Goal: Task Accomplishment & Management: Complete application form

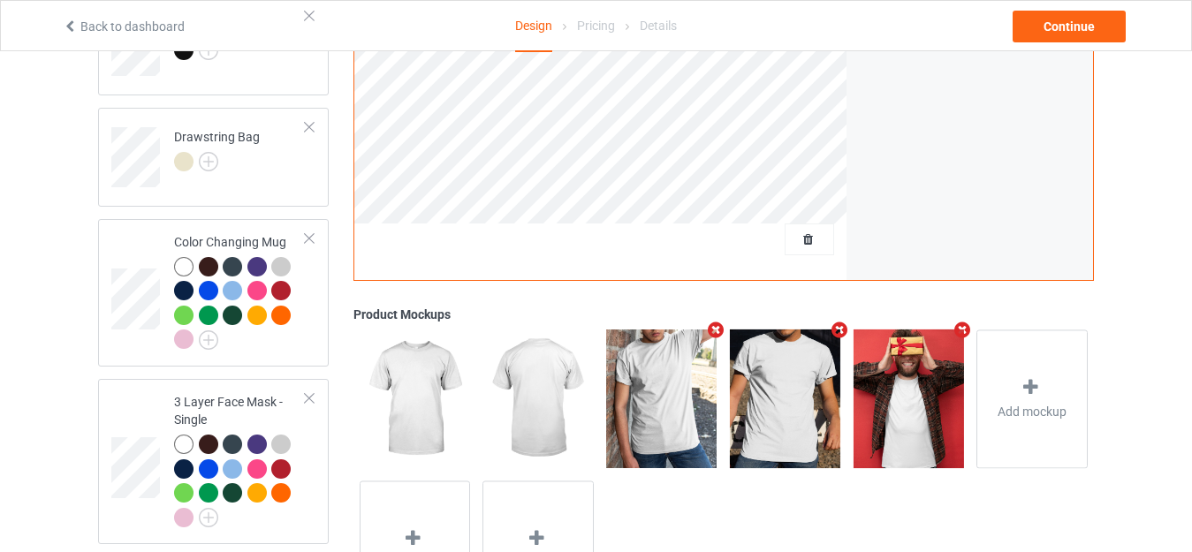
scroll to position [1510, 0]
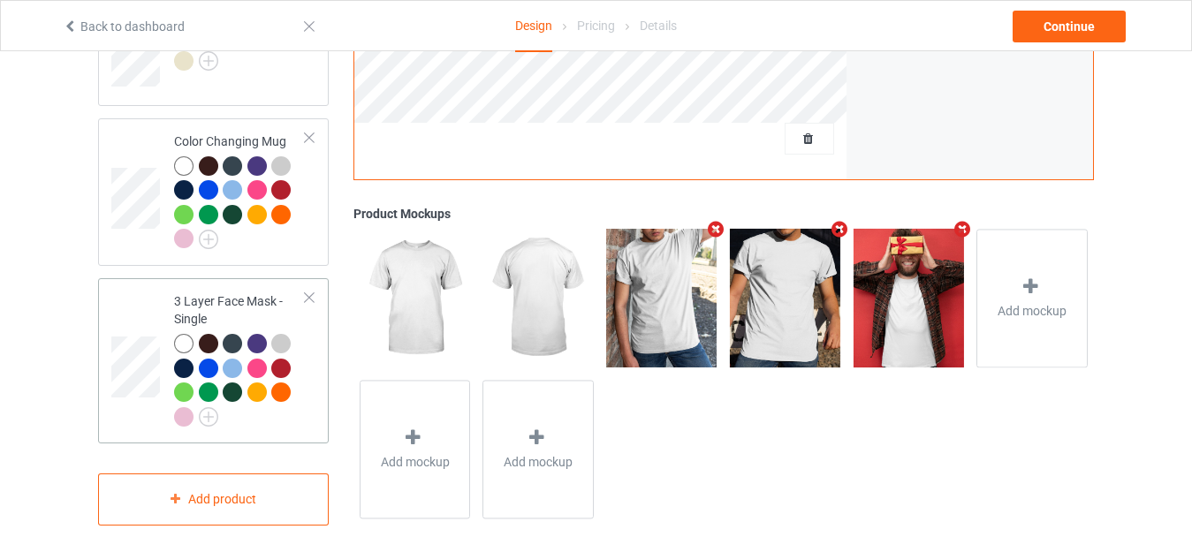
click at [277, 395] on div at bounding box center [283, 395] width 25 height 25
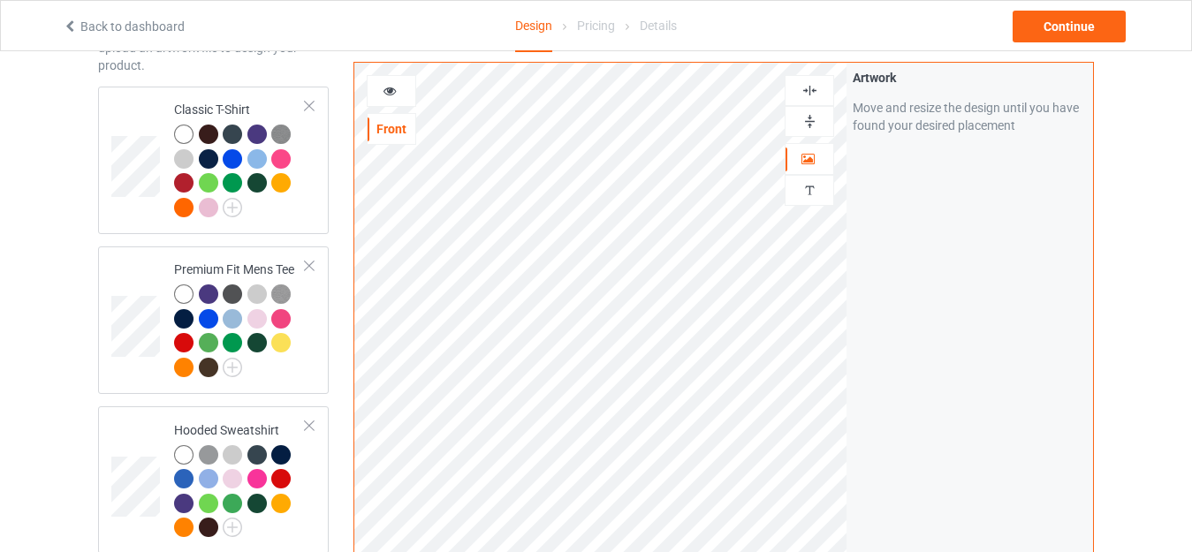
scroll to position [107, 0]
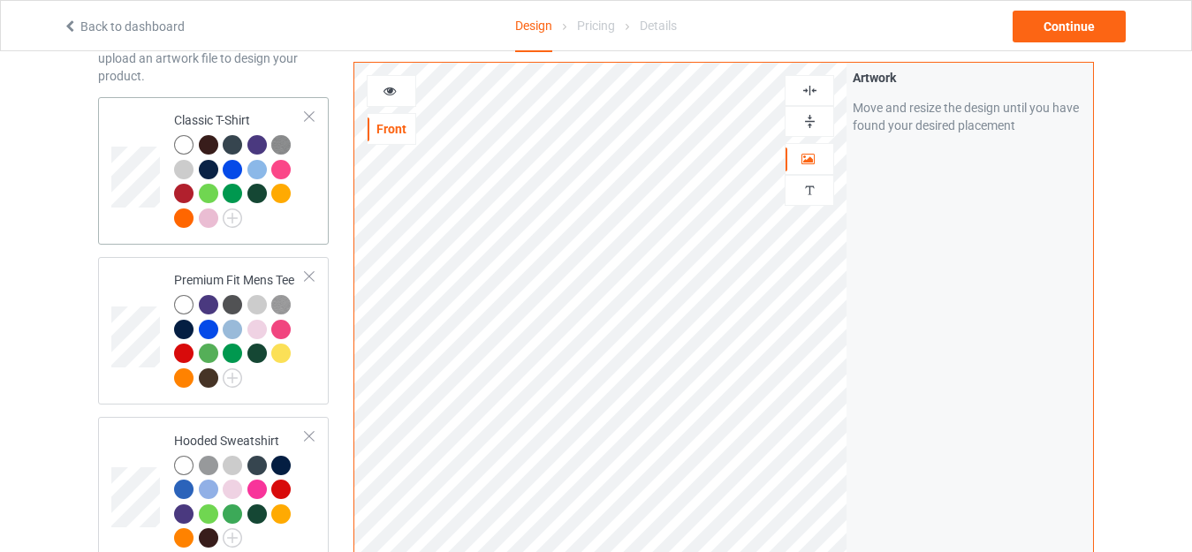
click at [324, 232] on div "Classic T-Shirt" at bounding box center [213, 171] width 231 height 148
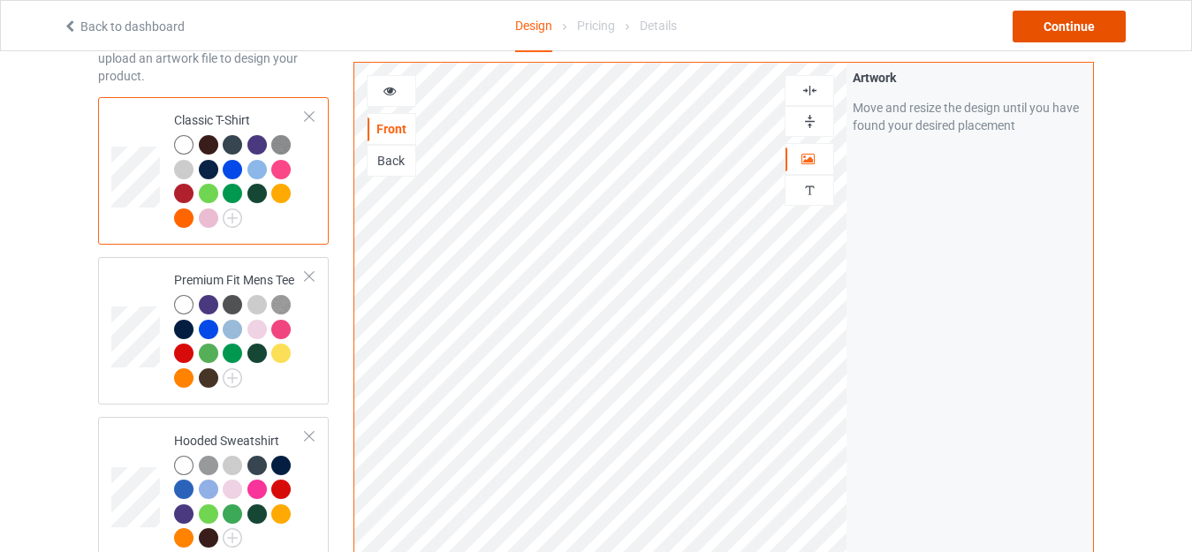
click at [1055, 19] on div "Continue" at bounding box center [1069, 27] width 113 height 32
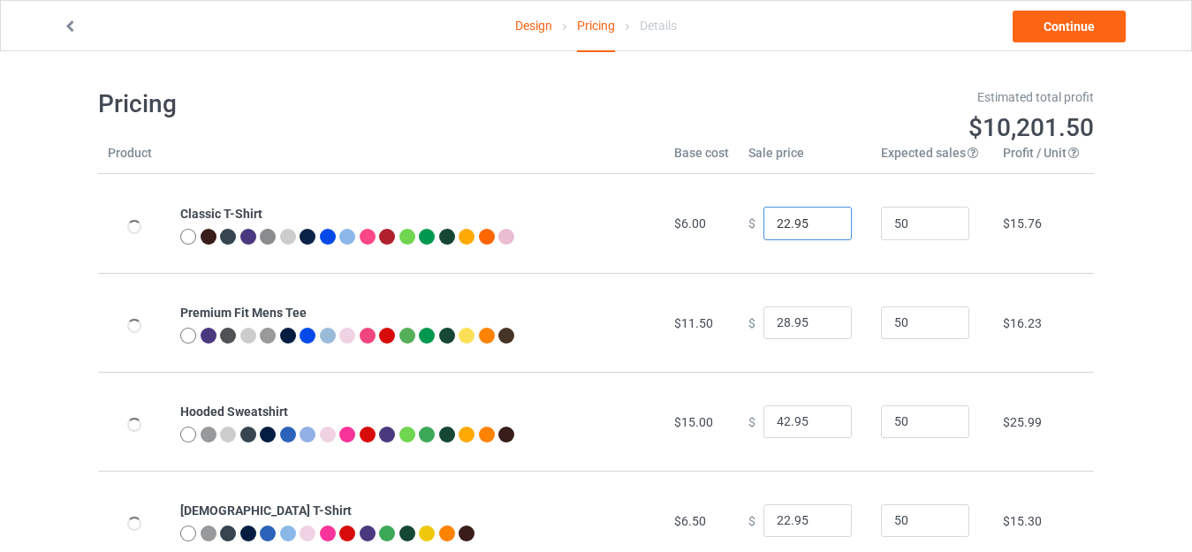
click at [778, 222] on input "22.95" at bounding box center [808, 224] width 88 height 34
type input "19.95"
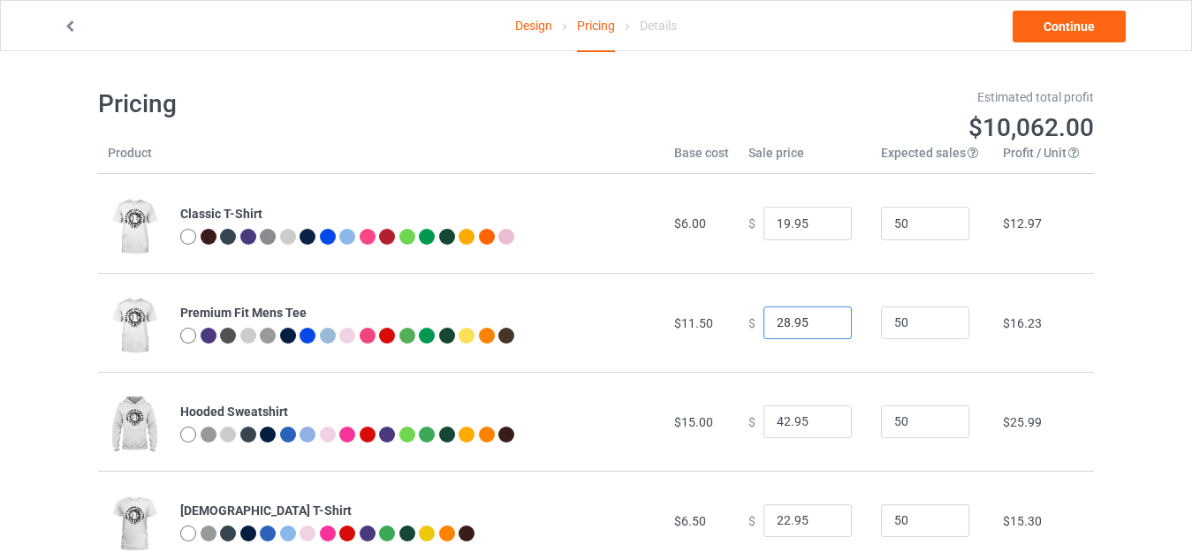
click at [779, 322] on input "28.95" at bounding box center [808, 324] width 88 height 34
type input "24.95"
click at [778, 423] on input "42.95" at bounding box center [808, 423] width 88 height 34
type input "39.95"
click at [778, 519] on input "22.95" at bounding box center [808, 522] width 88 height 34
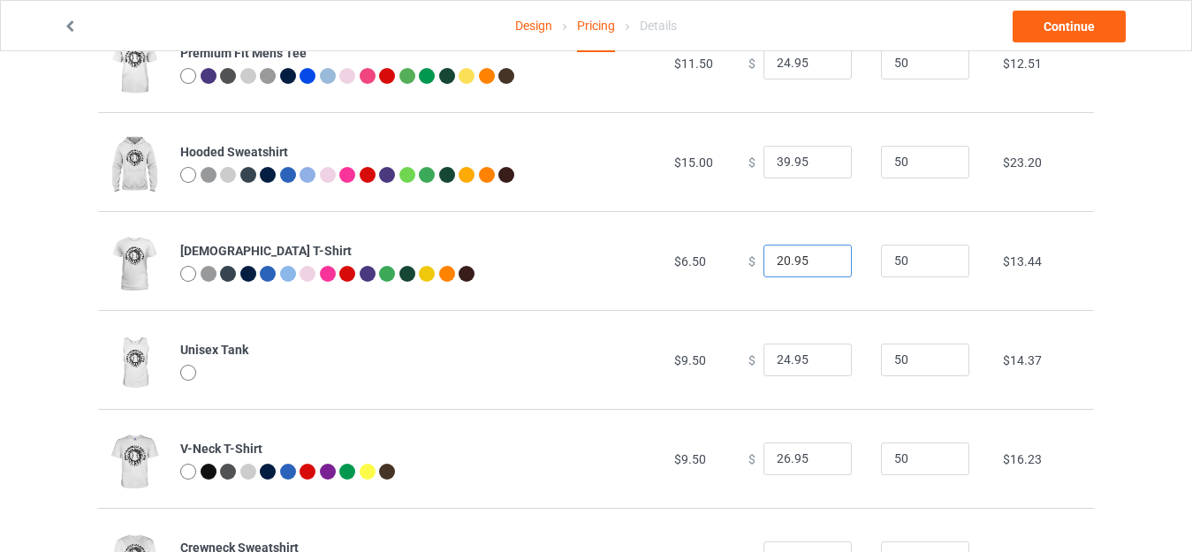
scroll to position [293, 0]
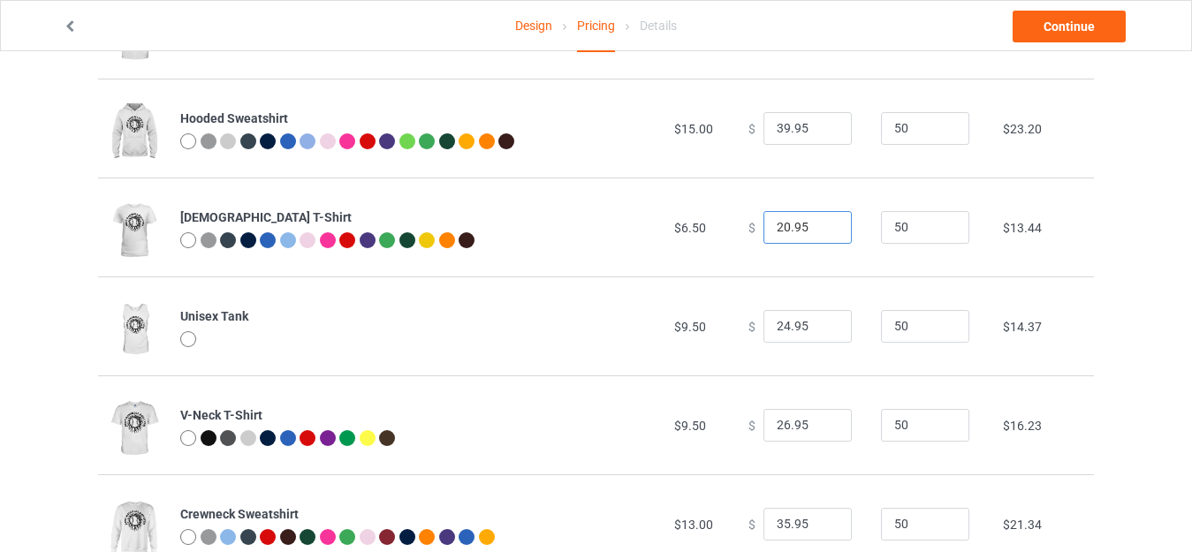
type input "20.95"
click at [778, 424] on input "26.95" at bounding box center [808, 426] width 88 height 34
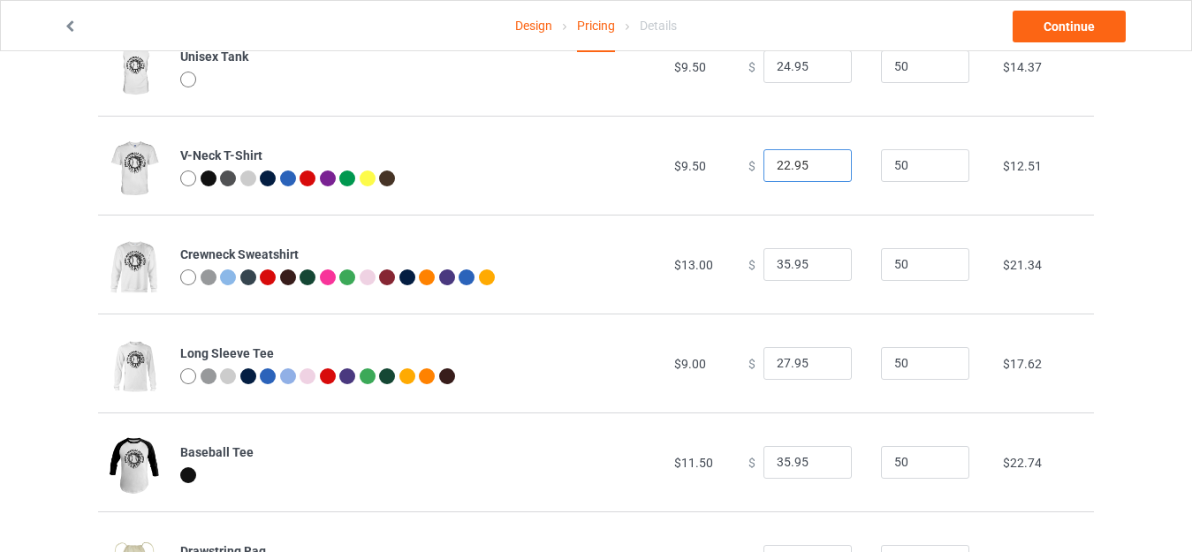
scroll to position [559, 0]
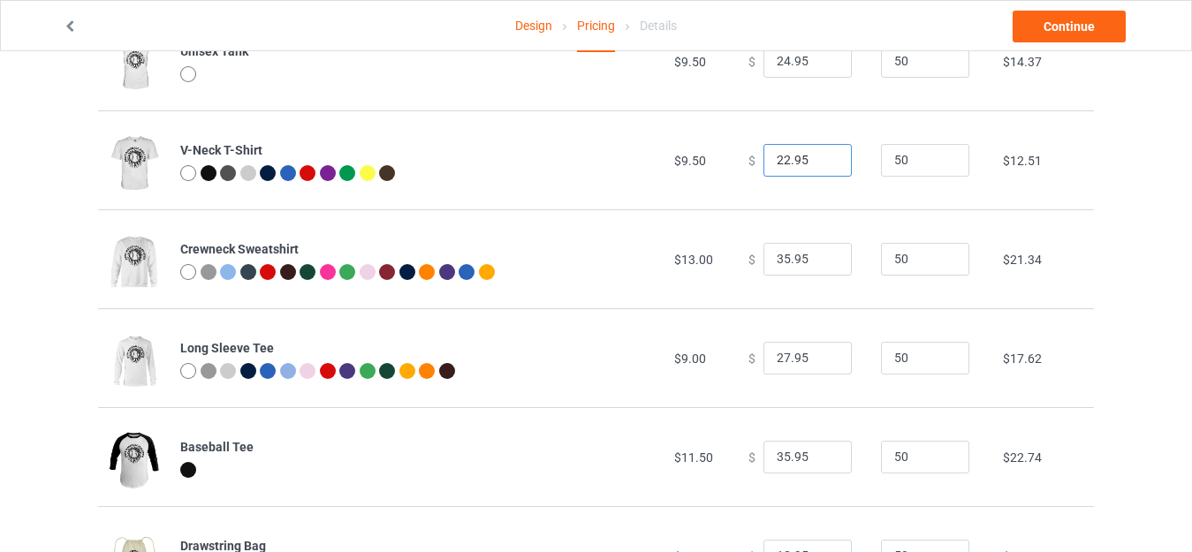
type input "22.95"
click at [776, 256] on input "35.95" at bounding box center [808, 260] width 88 height 34
click at [779, 260] on input "35.95" at bounding box center [808, 260] width 88 height 34
type input "30.95"
click at [778, 353] on input "27.95" at bounding box center [808, 359] width 88 height 34
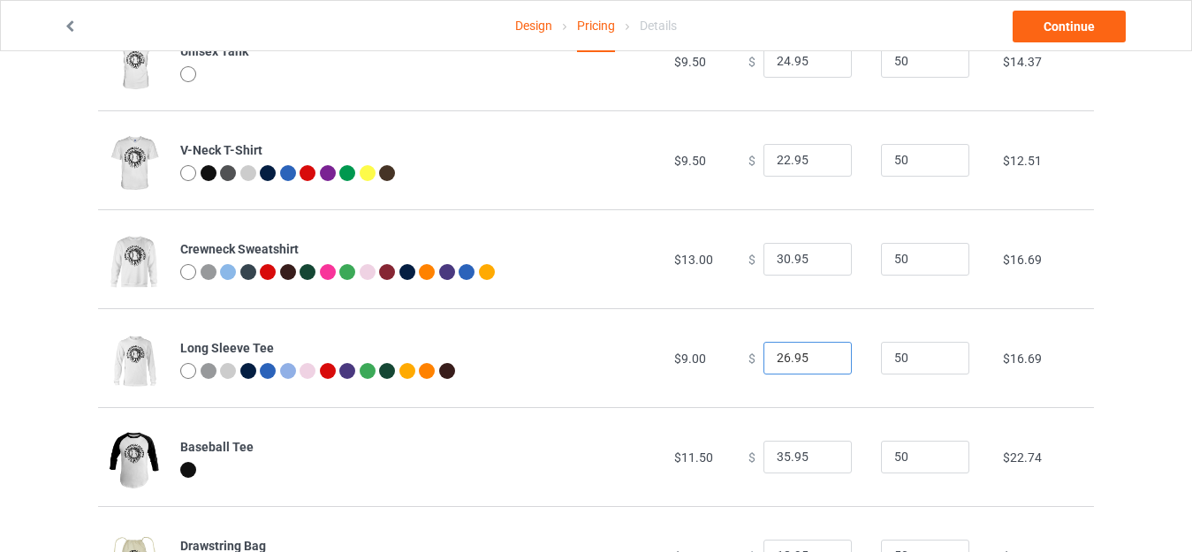
type input "26.95"
click at [780, 459] on input "35.95" at bounding box center [808, 458] width 88 height 34
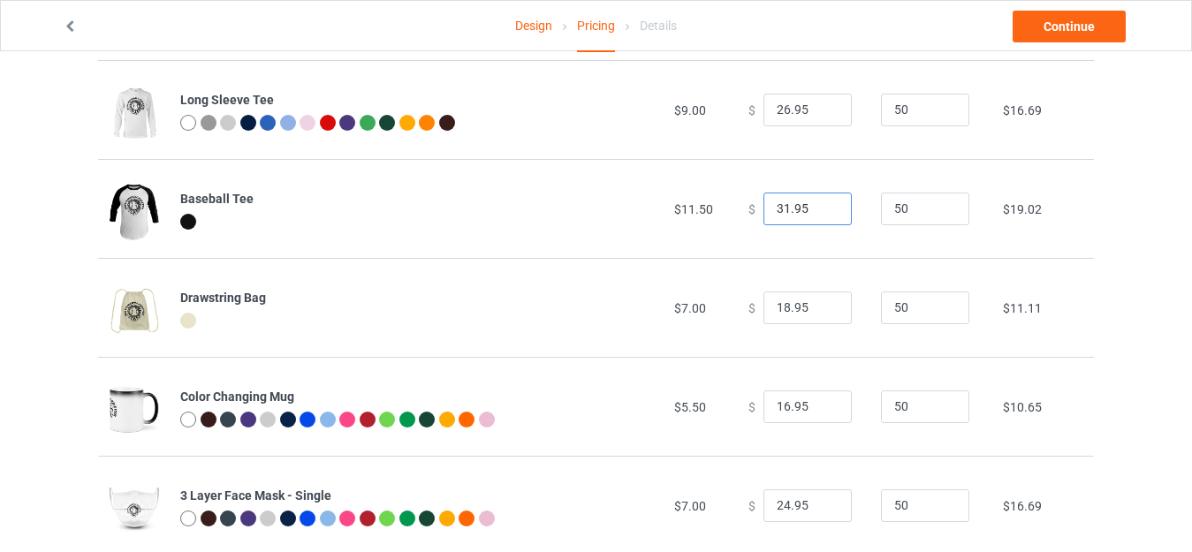
scroll to position [828, 0]
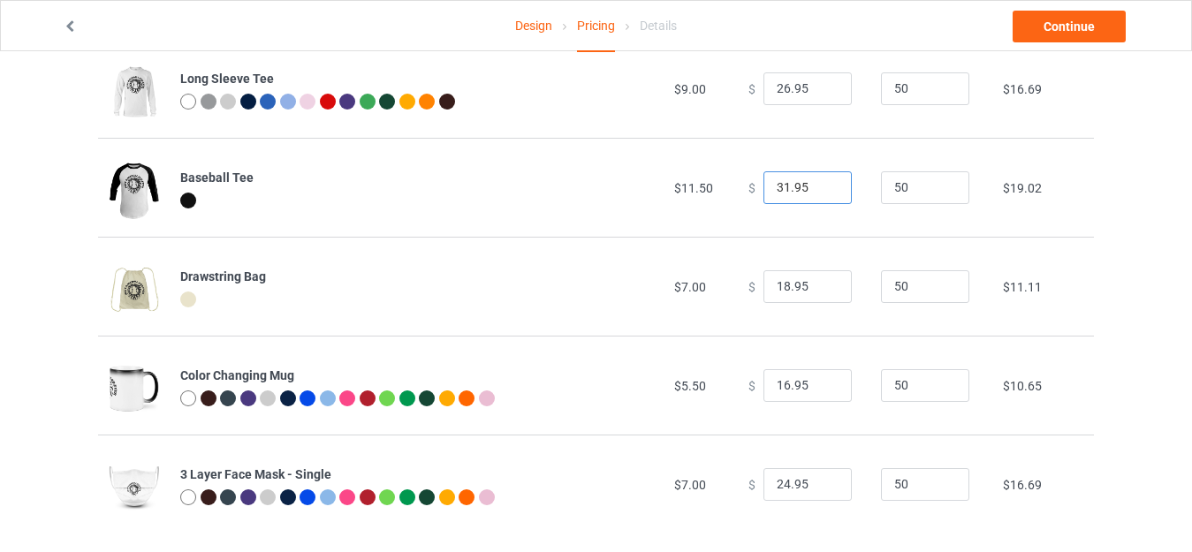
type input "31.95"
click at [779, 288] on input "18.95" at bounding box center [808, 287] width 88 height 34
type input "16.95"
click at [780, 387] on input "16.95" at bounding box center [808, 386] width 88 height 34
type input "15.95"
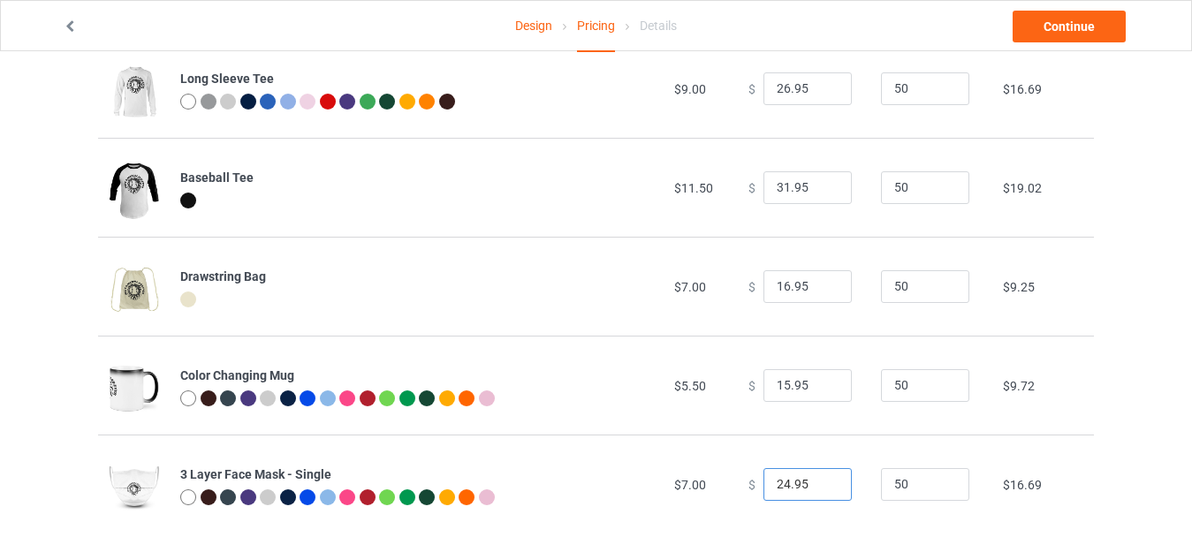
click at [780, 484] on input "24.95" at bounding box center [808, 485] width 88 height 34
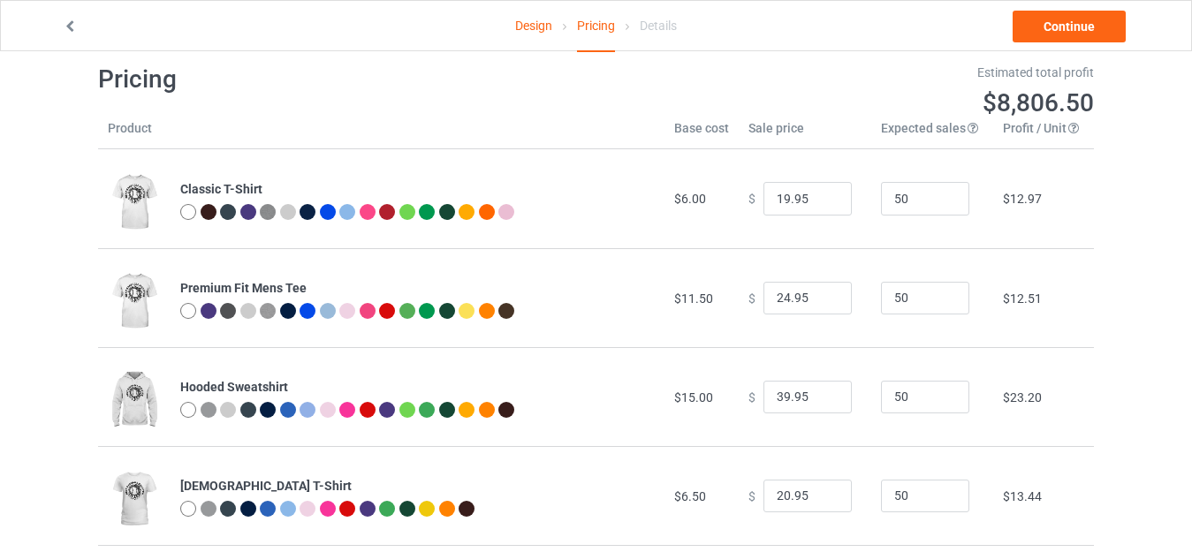
scroll to position [0, 0]
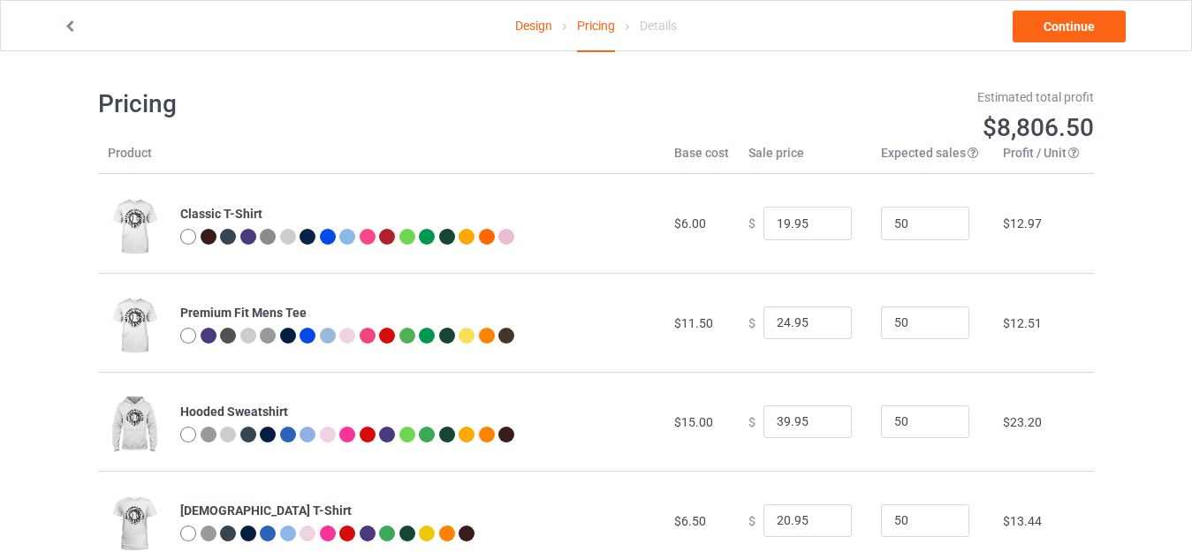
type input "23.95"
click at [540, 27] on link "Design" at bounding box center [533, 26] width 37 height 50
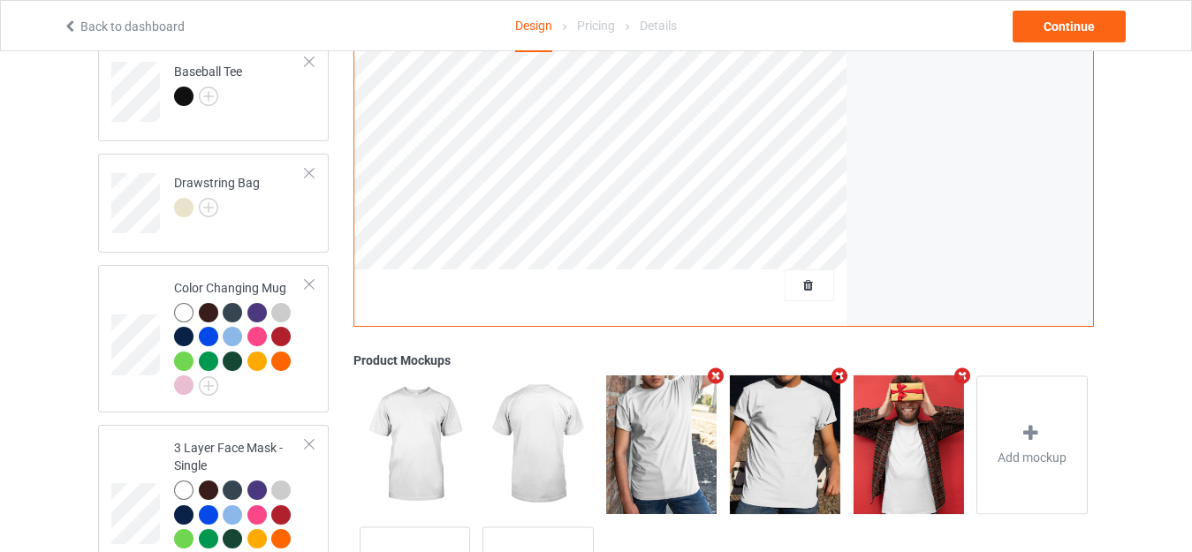
scroll to position [1370, 0]
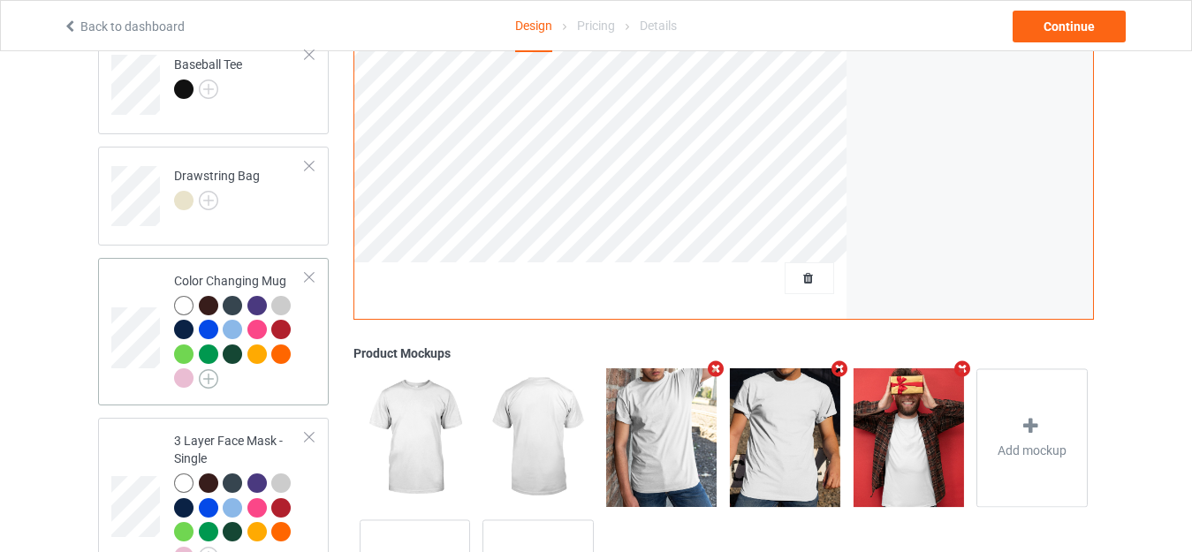
click at [213, 369] on img at bounding box center [208, 378] width 19 height 19
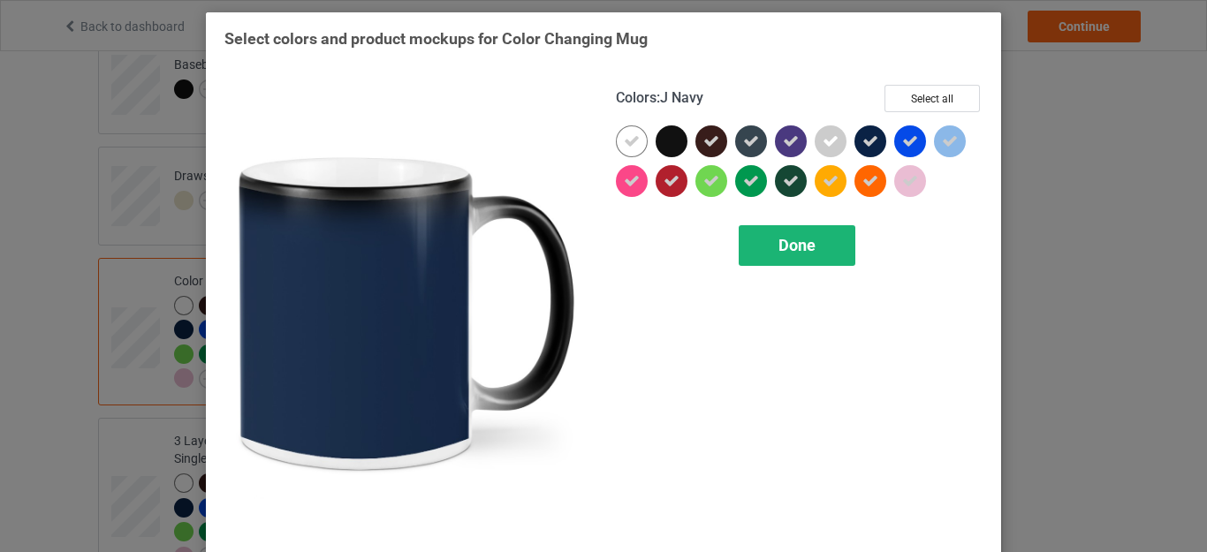
click at [818, 253] on div "Done" at bounding box center [797, 245] width 117 height 41
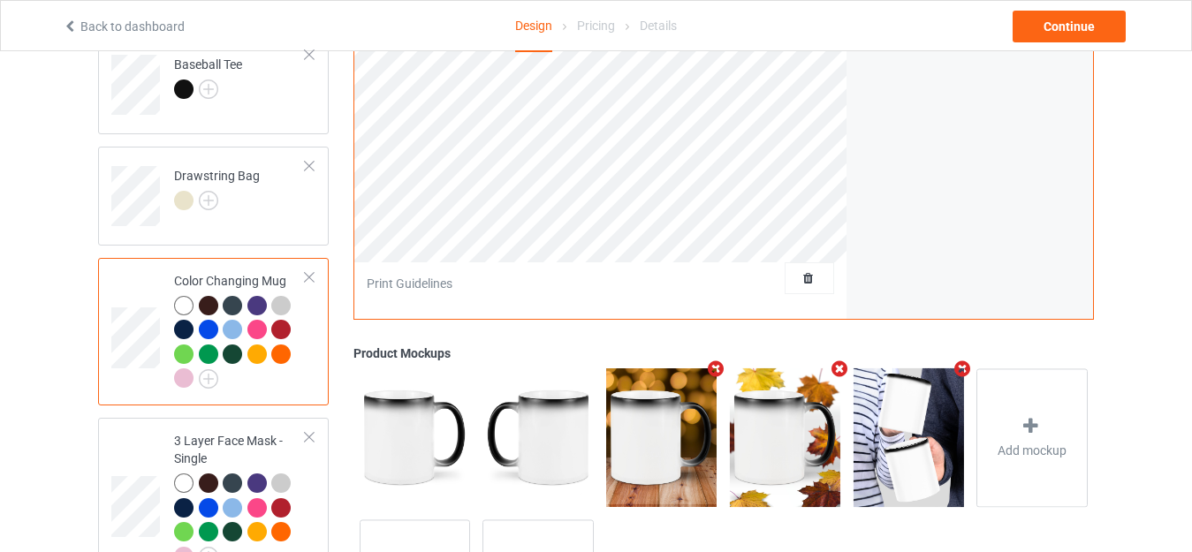
scroll to position [887, 0]
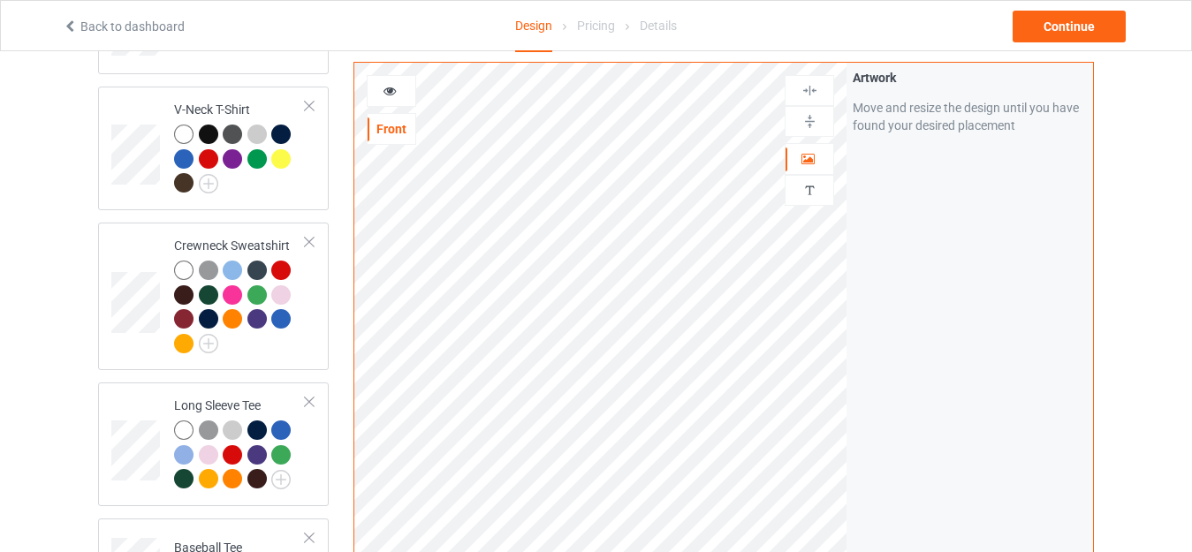
click at [408, 97] on div at bounding box center [392, 91] width 48 height 18
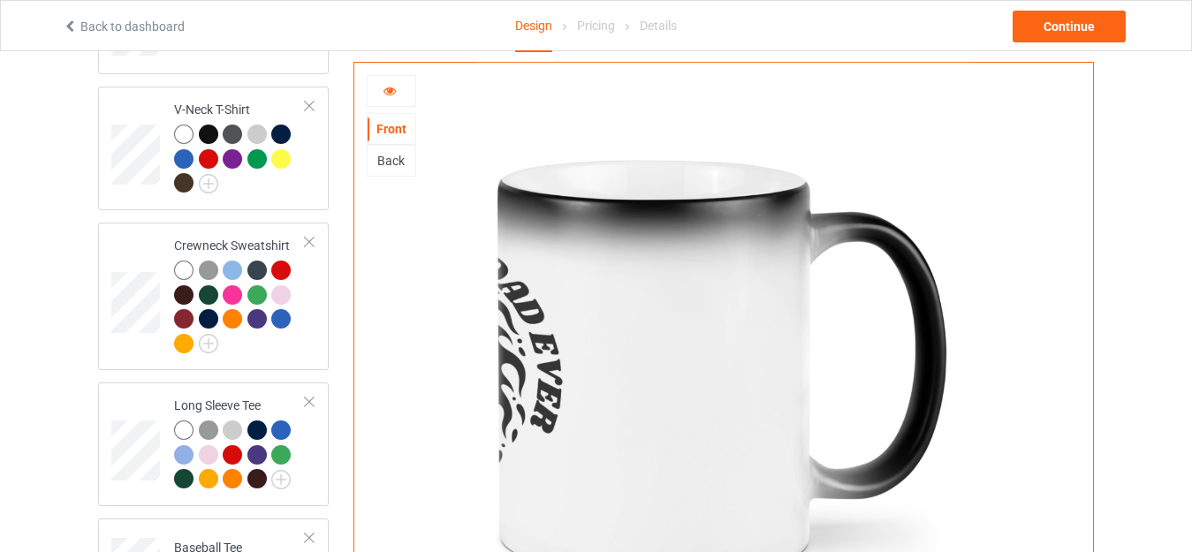
click at [383, 95] on div at bounding box center [392, 91] width 48 height 18
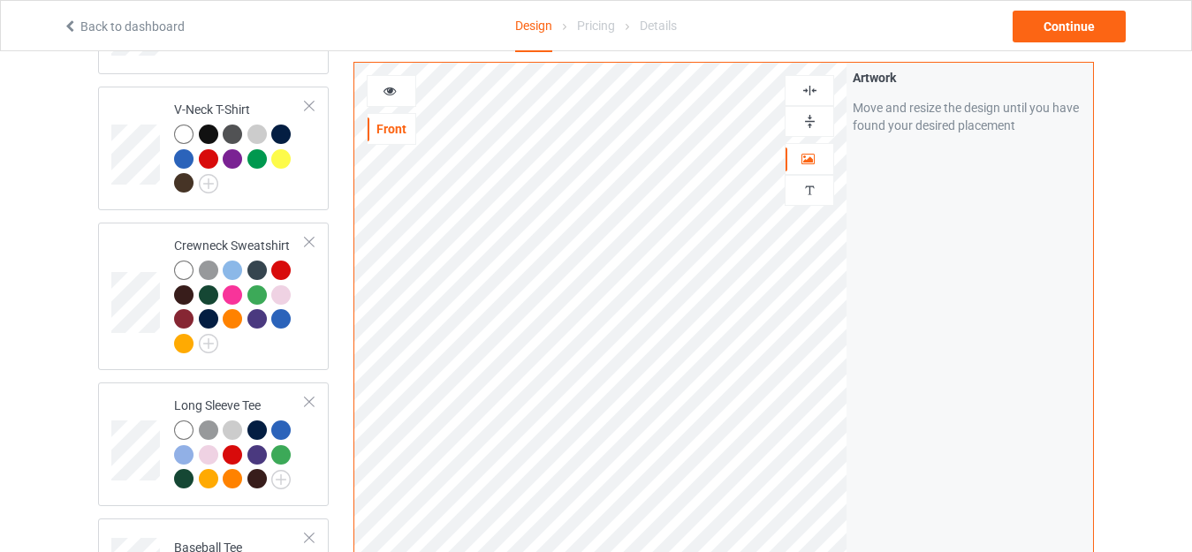
click at [396, 77] on div at bounding box center [392, 91] width 50 height 32
click at [394, 83] on div at bounding box center [392, 91] width 50 height 32
click at [394, 83] on icon at bounding box center [390, 88] width 15 height 12
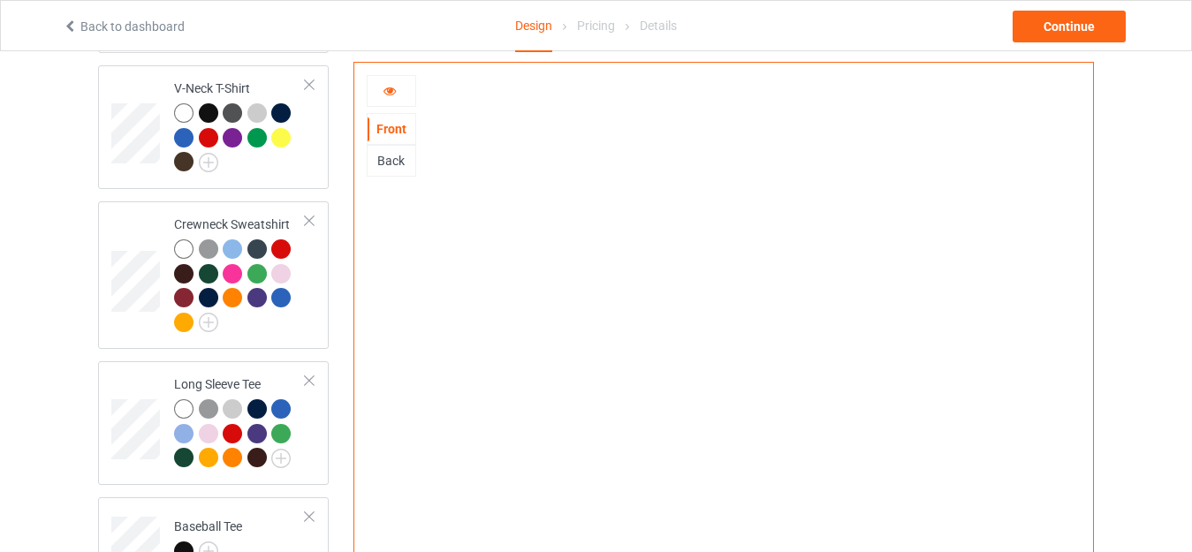
scroll to position [849, 0]
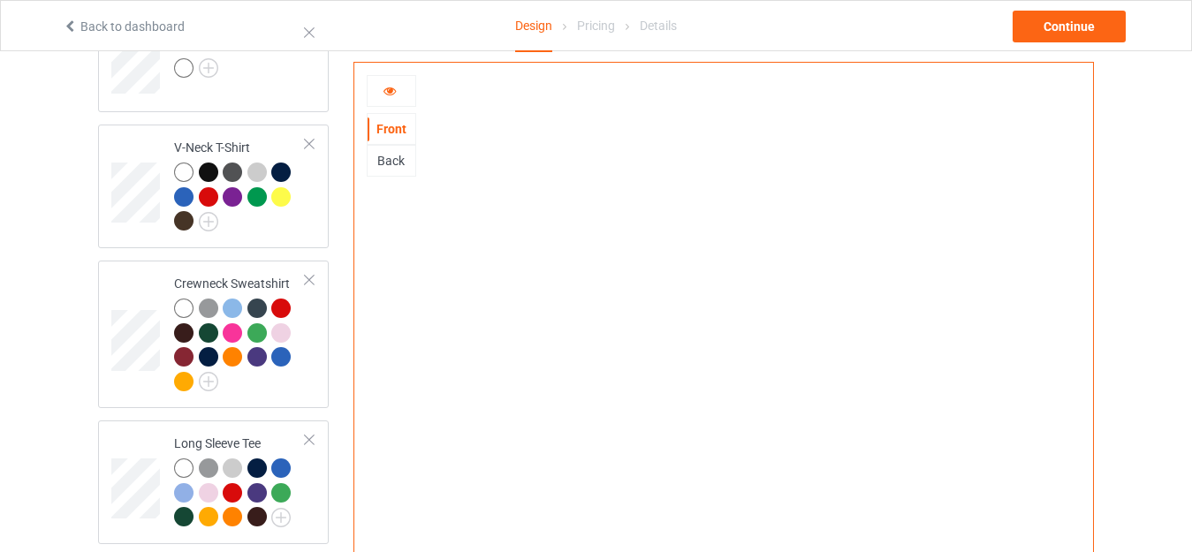
click at [400, 87] on div at bounding box center [392, 91] width 48 height 18
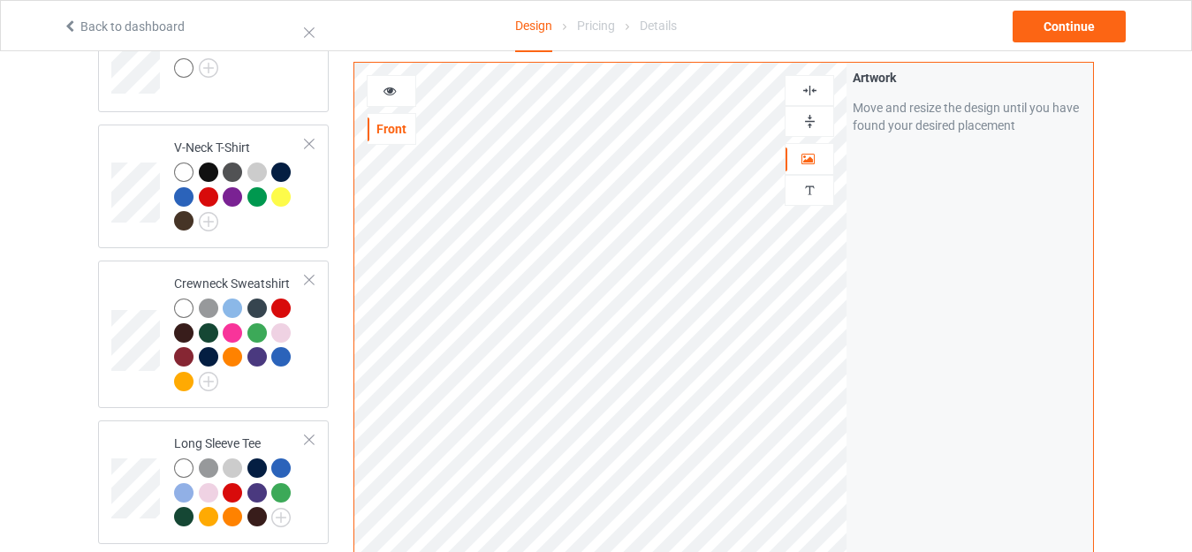
click at [382, 95] on div at bounding box center [392, 91] width 48 height 18
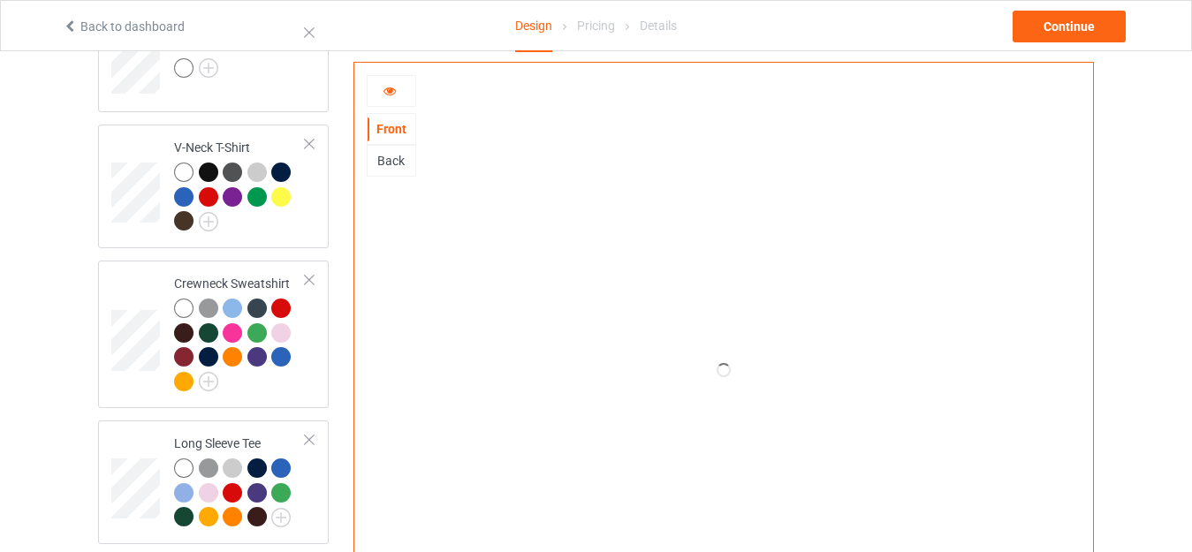
click at [382, 95] on div at bounding box center [392, 91] width 48 height 18
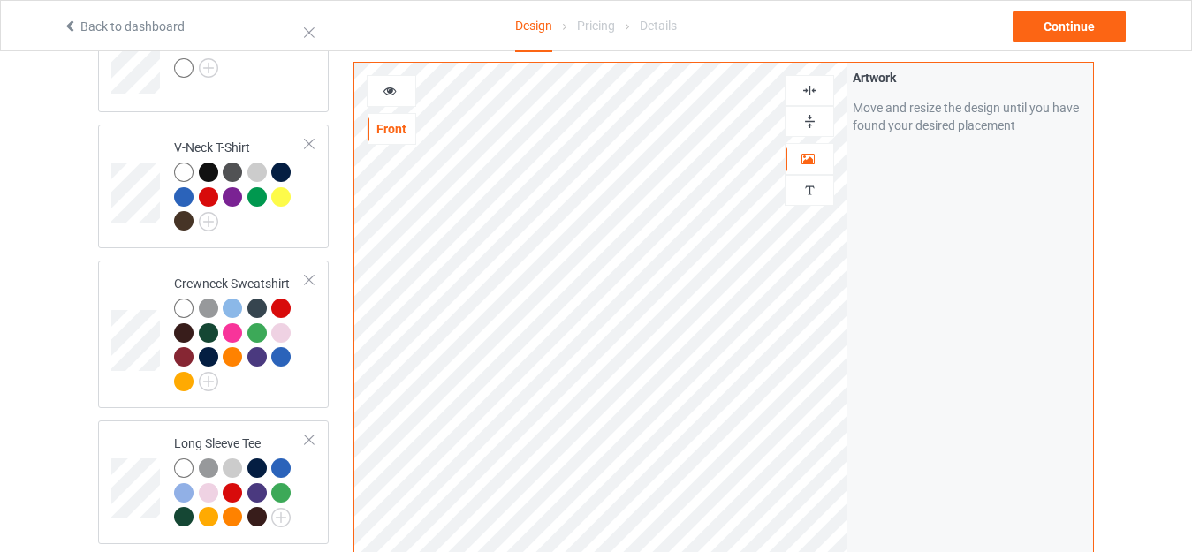
click at [384, 90] on icon at bounding box center [390, 88] width 15 height 12
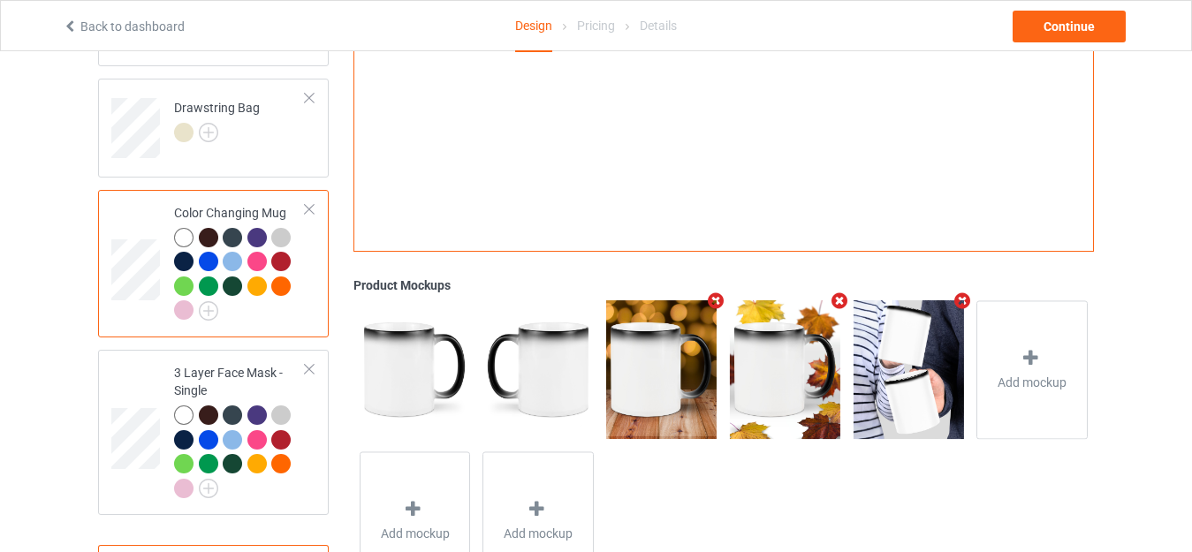
scroll to position [1480, 0]
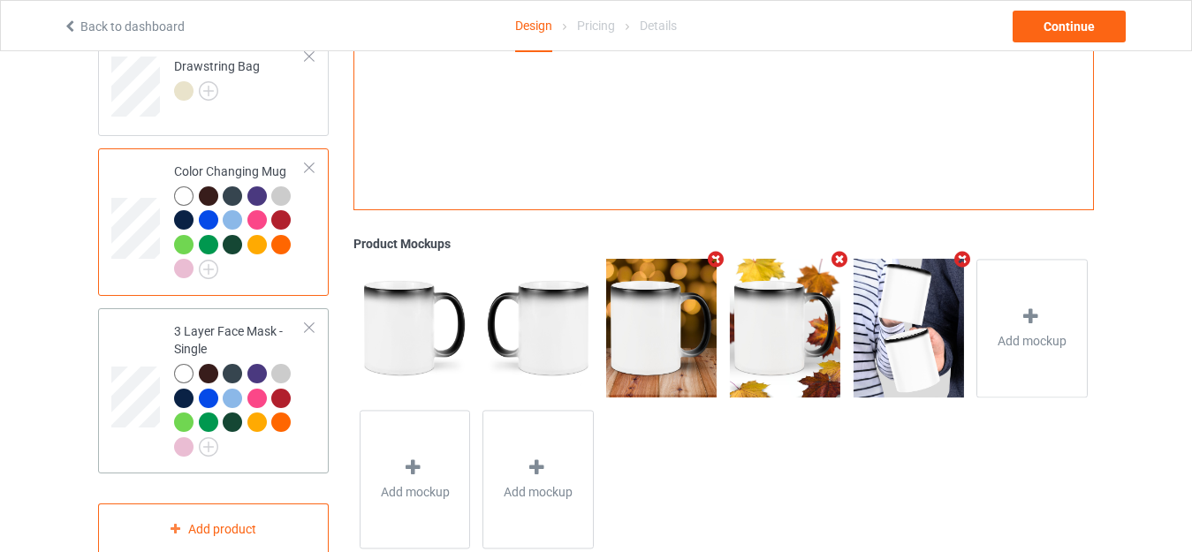
click at [255, 438] on div at bounding box center [240, 412] width 132 height 97
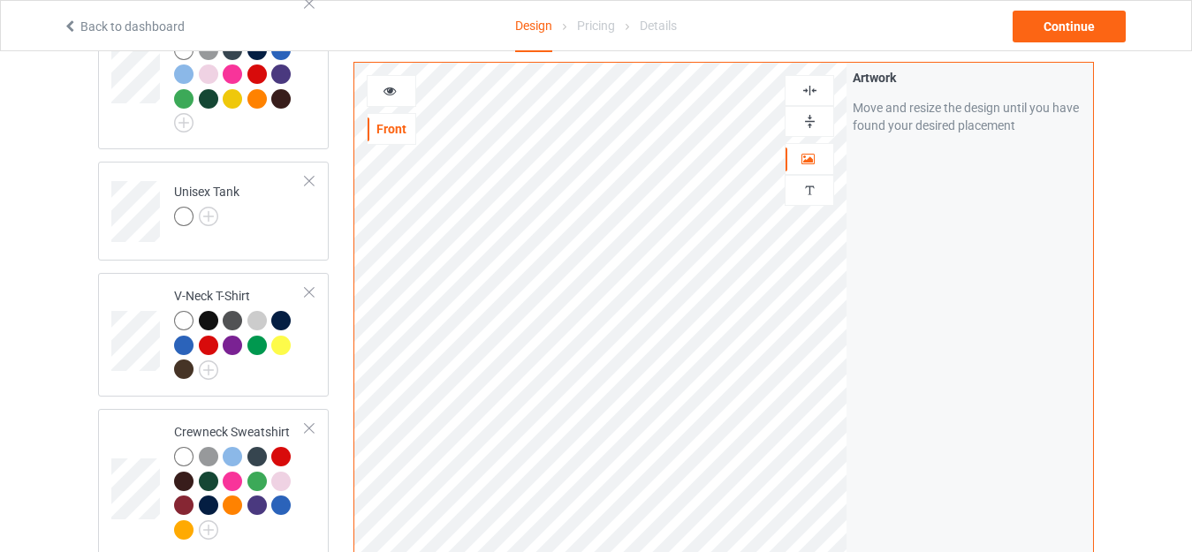
scroll to position [682, 0]
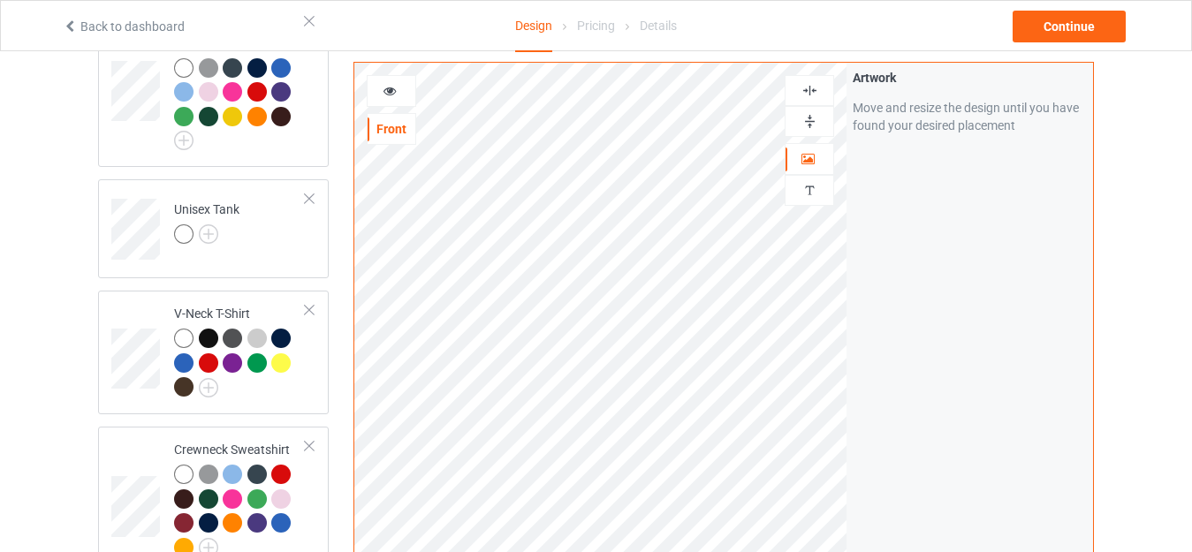
click at [404, 93] on div at bounding box center [392, 91] width 48 height 18
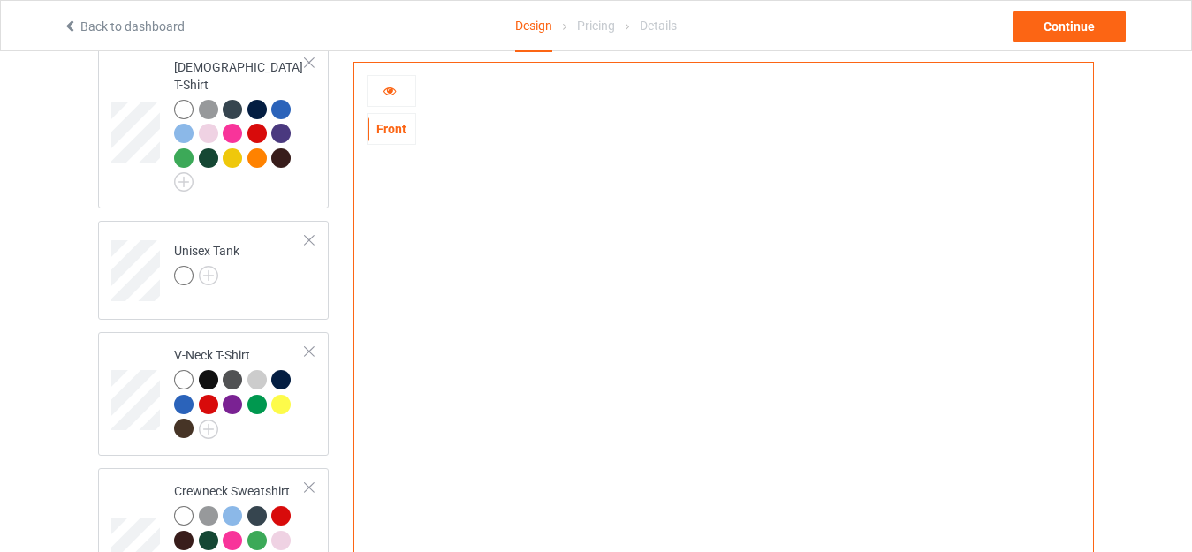
scroll to position [644, 0]
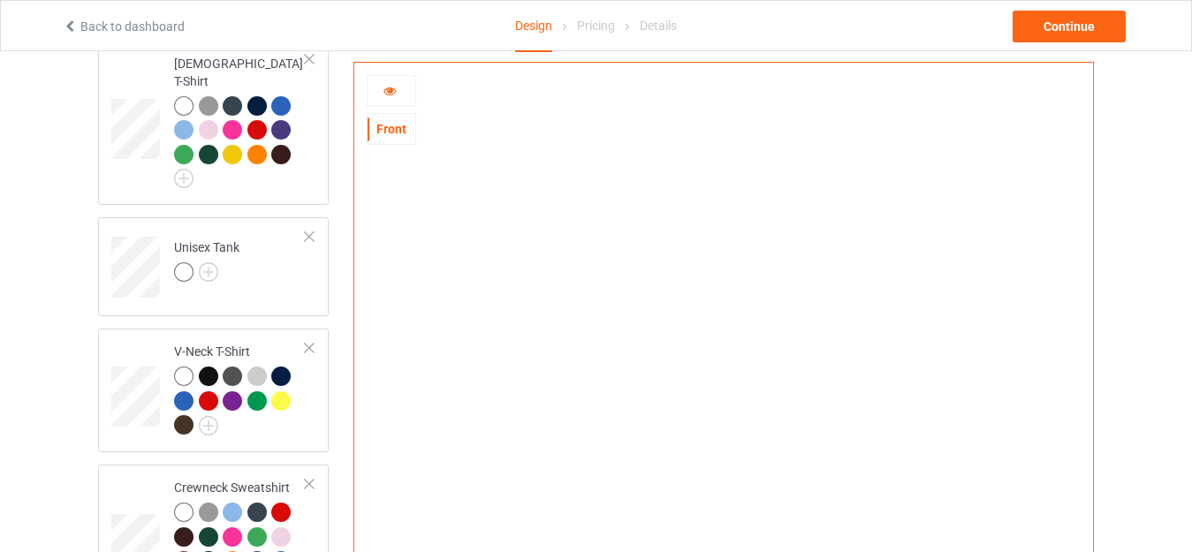
click at [392, 88] on icon at bounding box center [390, 88] width 15 height 12
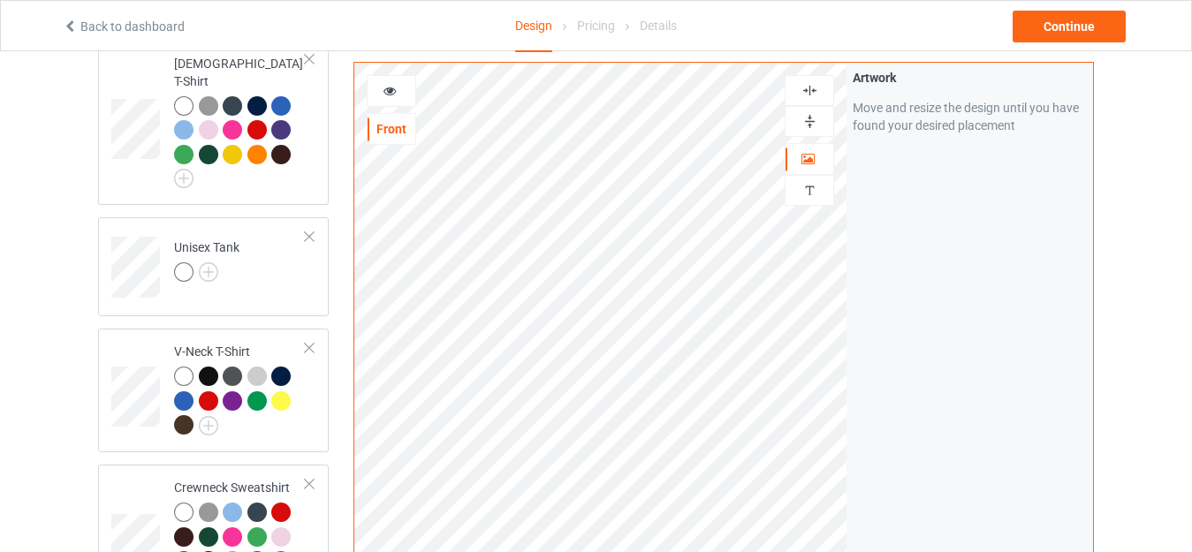
click at [384, 87] on icon at bounding box center [390, 88] width 15 height 12
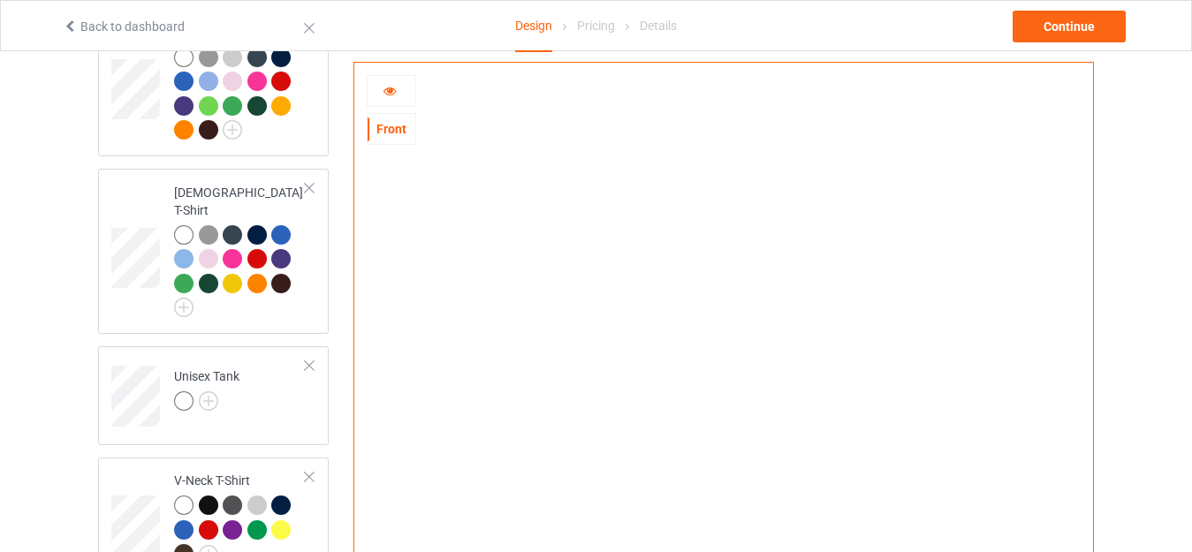
scroll to position [512, 0]
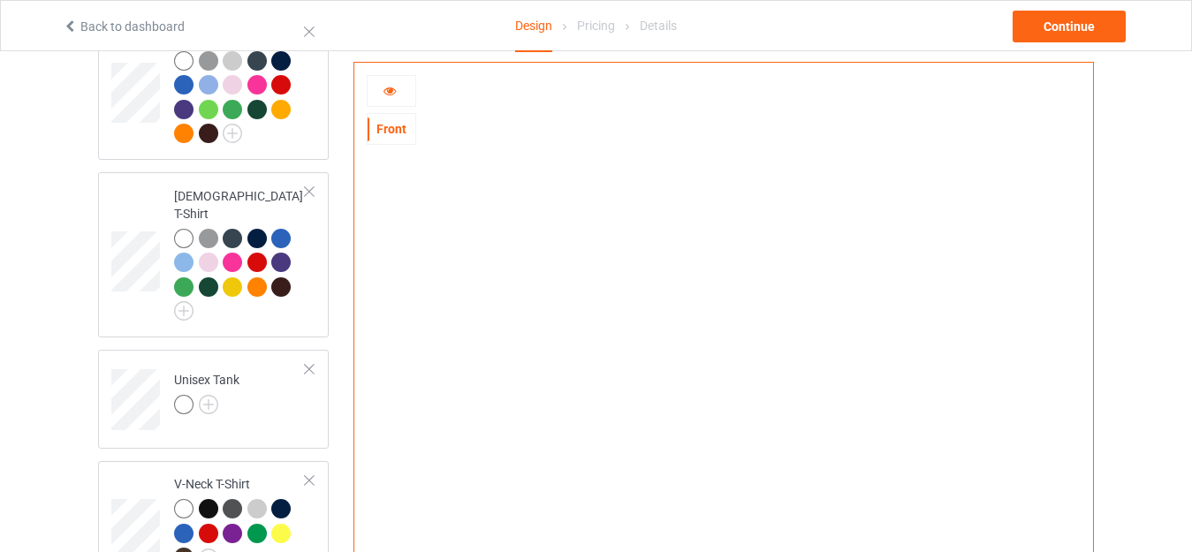
click at [400, 98] on div at bounding box center [392, 91] width 48 height 18
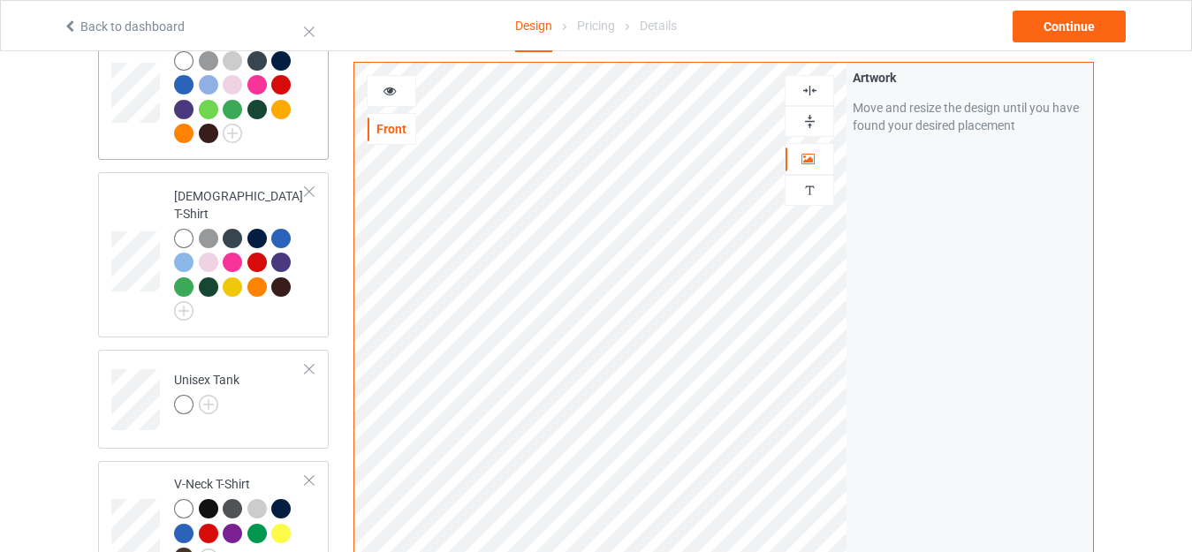
click at [308, 128] on td "Hooded Sweatshirt" at bounding box center [239, 85] width 151 height 133
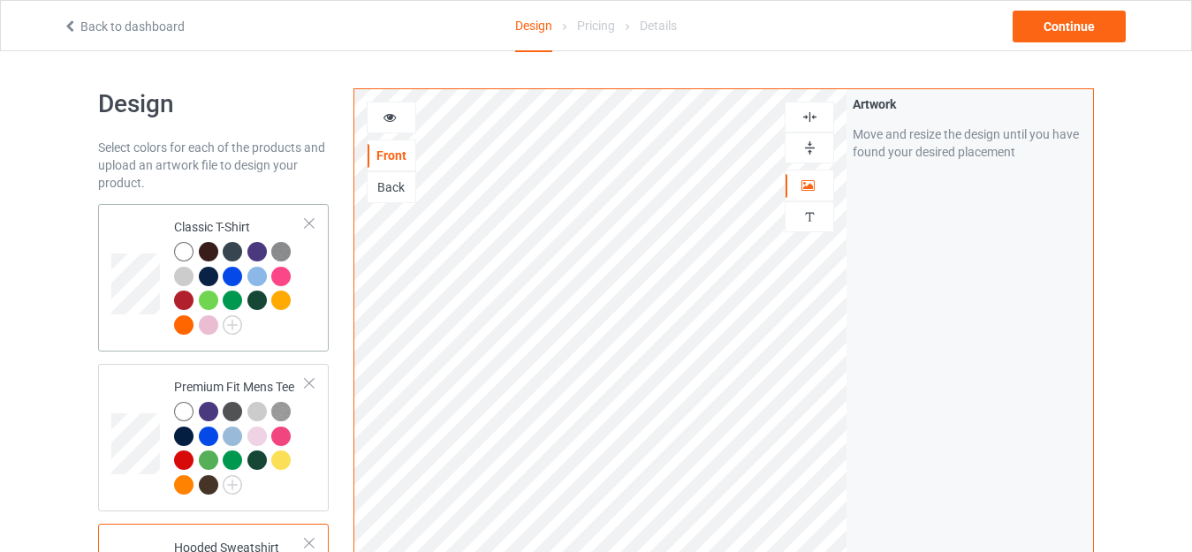
click at [294, 314] on div at bounding box center [283, 303] width 25 height 25
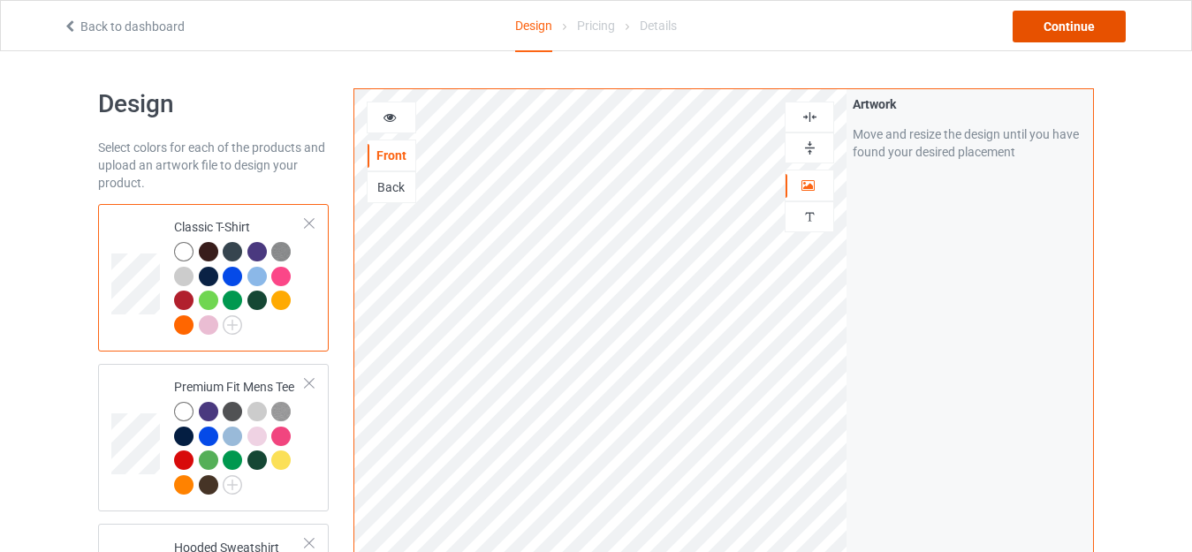
click at [1062, 23] on div "Continue" at bounding box center [1069, 27] width 113 height 32
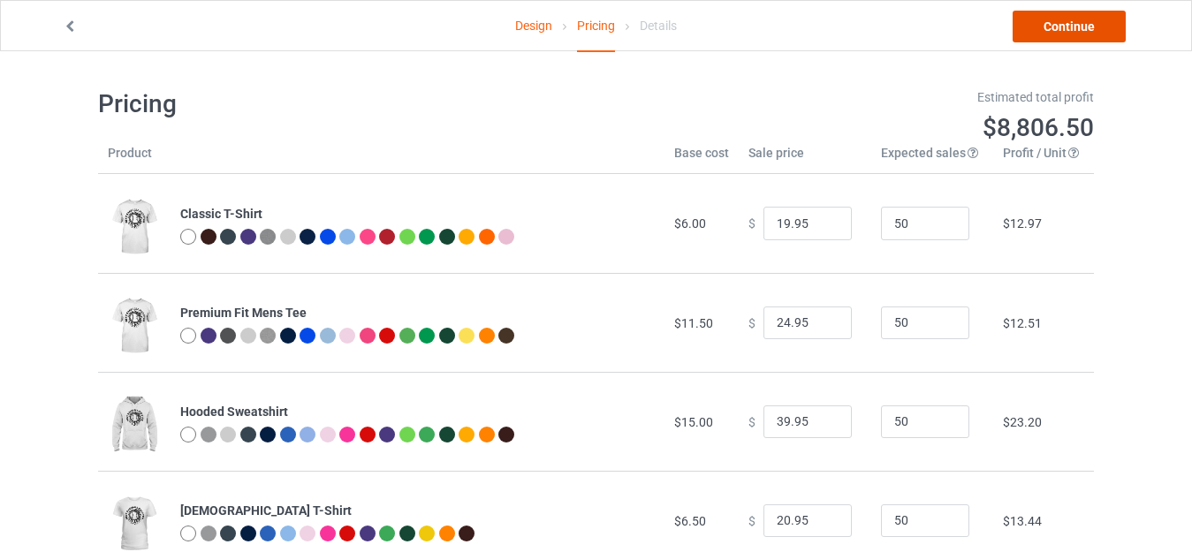
click at [1098, 27] on link "Continue" at bounding box center [1069, 27] width 113 height 32
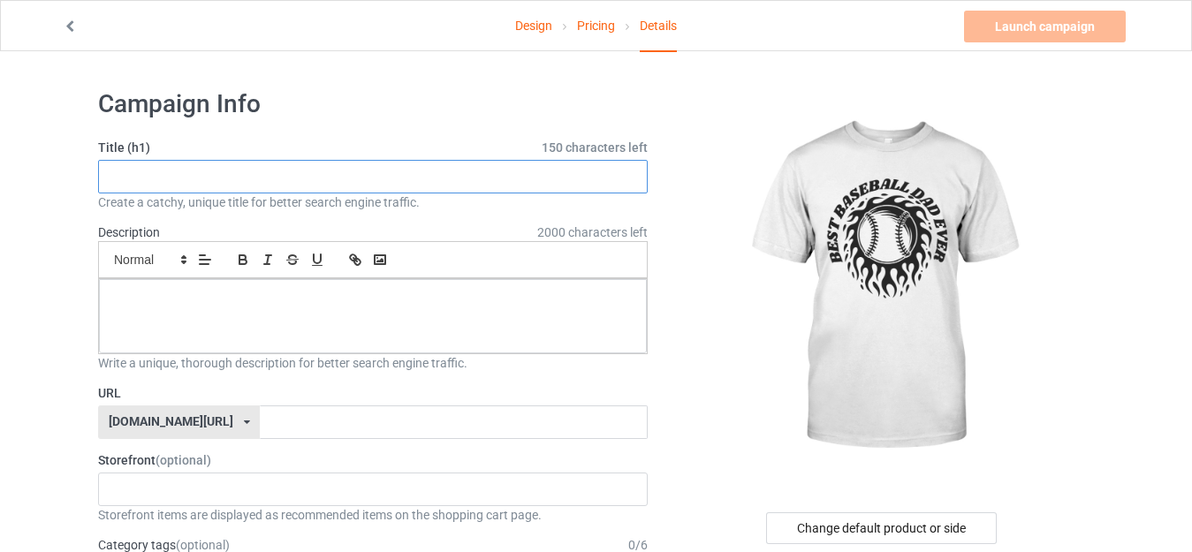
click at [257, 183] on input "text" at bounding box center [373, 177] width 550 height 34
click at [226, 177] on input "Best Baseball dad ever" at bounding box center [373, 177] width 550 height 34
type input "Best Baseball dad ever"
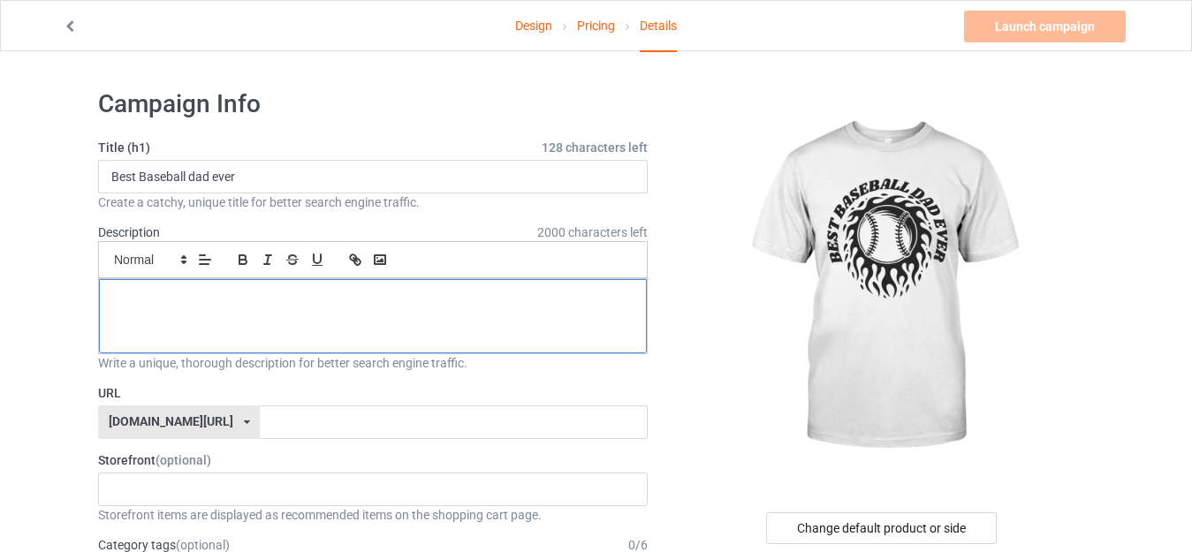
click at [183, 292] on p at bounding box center [373, 299] width 520 height 17
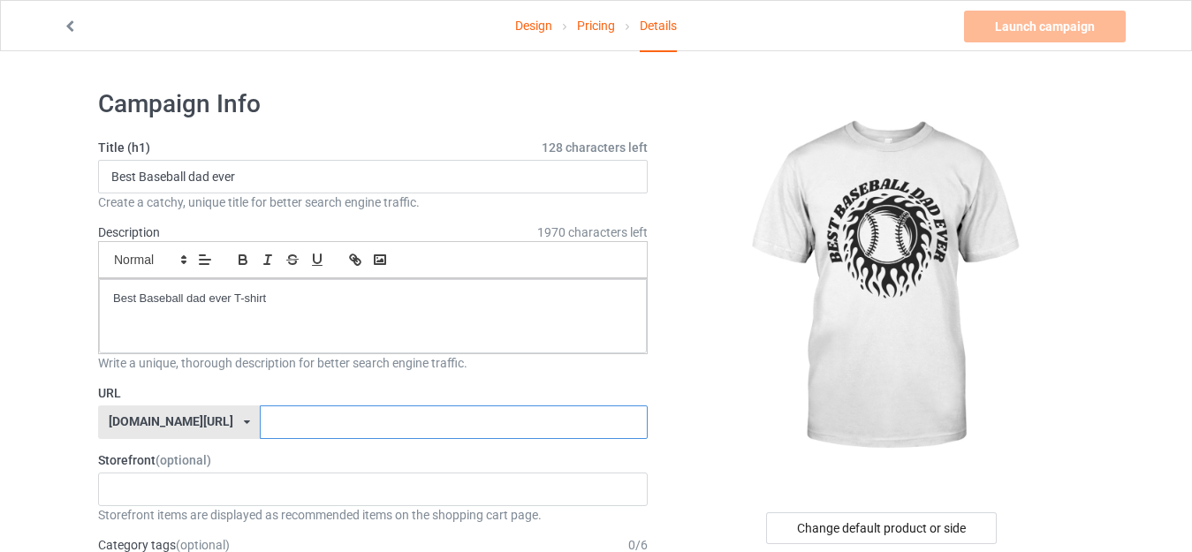
click at [260, 422] on input "text" at bounding box center [453, 423] width 387 height 34
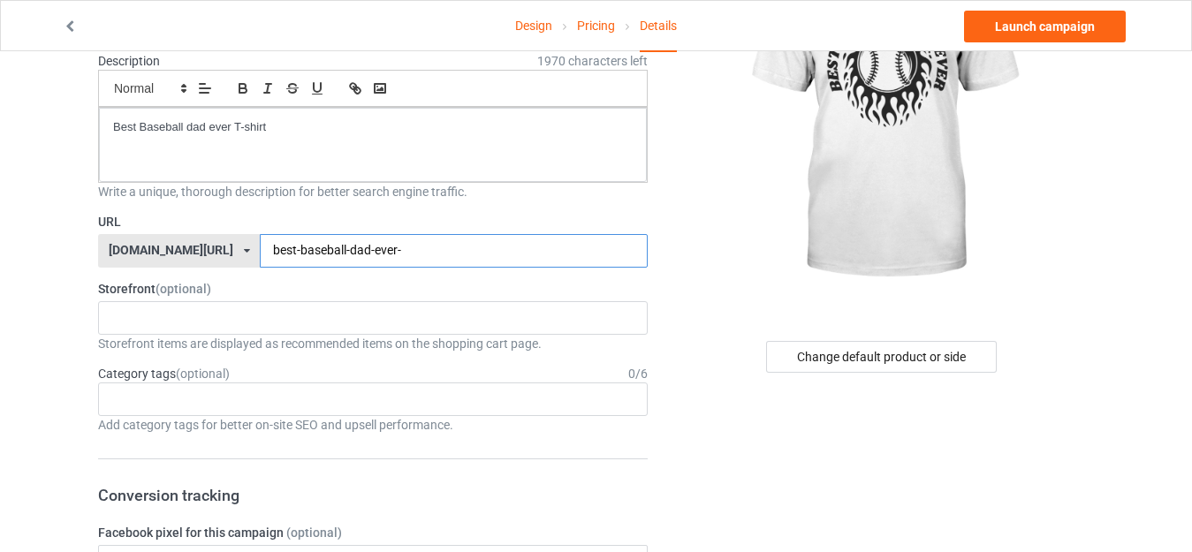
scroll to position [201, 0]
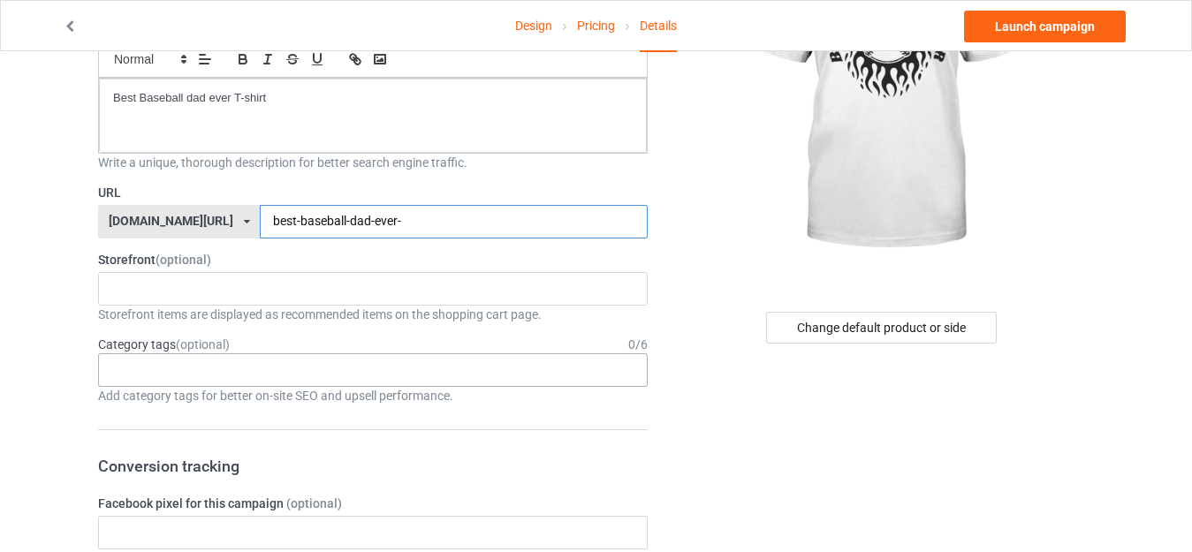
type input "best-baseball-dad-ever-"
click at [257, 379] on div "Age > [DEMOGRAPHIC_DATA] > 1 Age > [DEMOGRAPHIC_DATA] Months > 1 Month Age > [D…" at bounding box center [373, 371] width 550 height 34
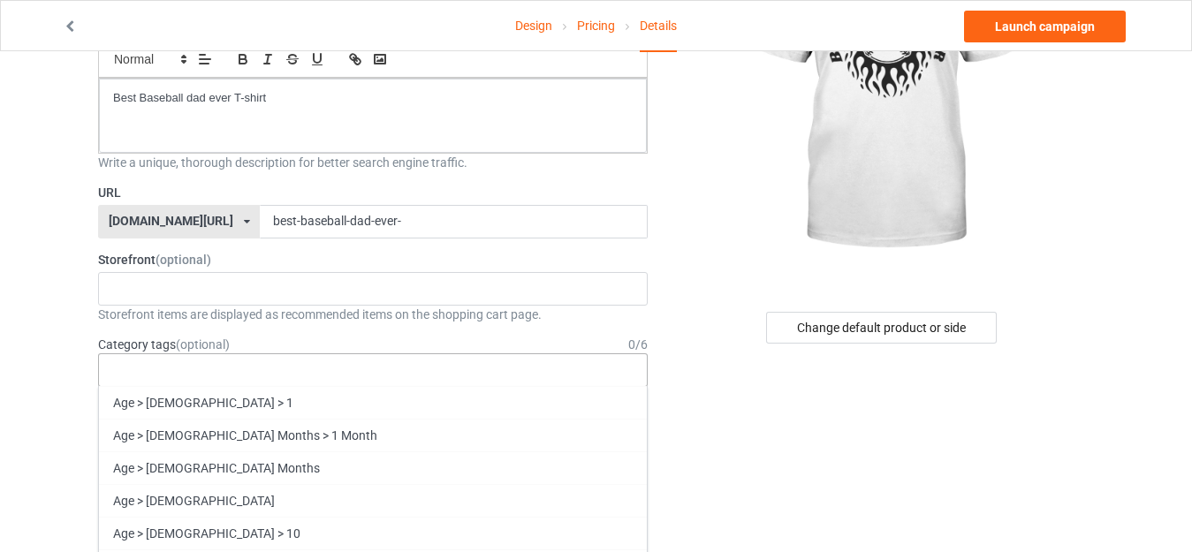
drag, startPoint x: 257, startPoint y: 379, endPoint x: 228, endPoint y: 368, distance: 31.4
click at [228, 368] on div "Age > [DEMOGRAPHIC_DATA] > 1 Age > [DEMOGRAPHIC_DATA] Months > 1 Month Age > [D…" at bounding box center [373, 371] width 550 height 34
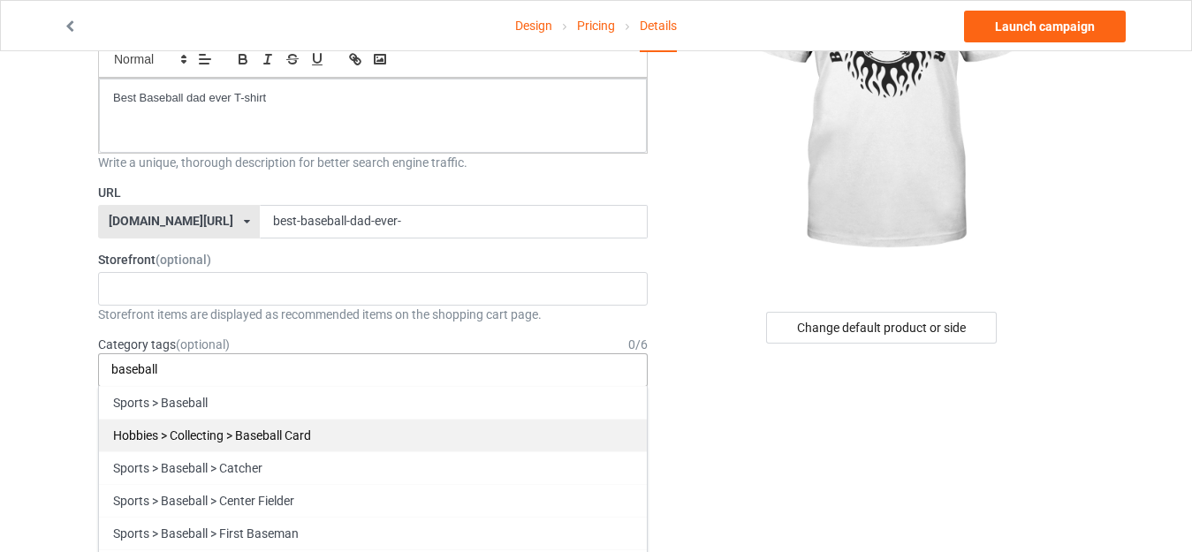
type input "baseball"
click at [247, 430] on div "Hobbies > Collecting > Baseball Card" at bounding box center [373, 435] width 548 height 33
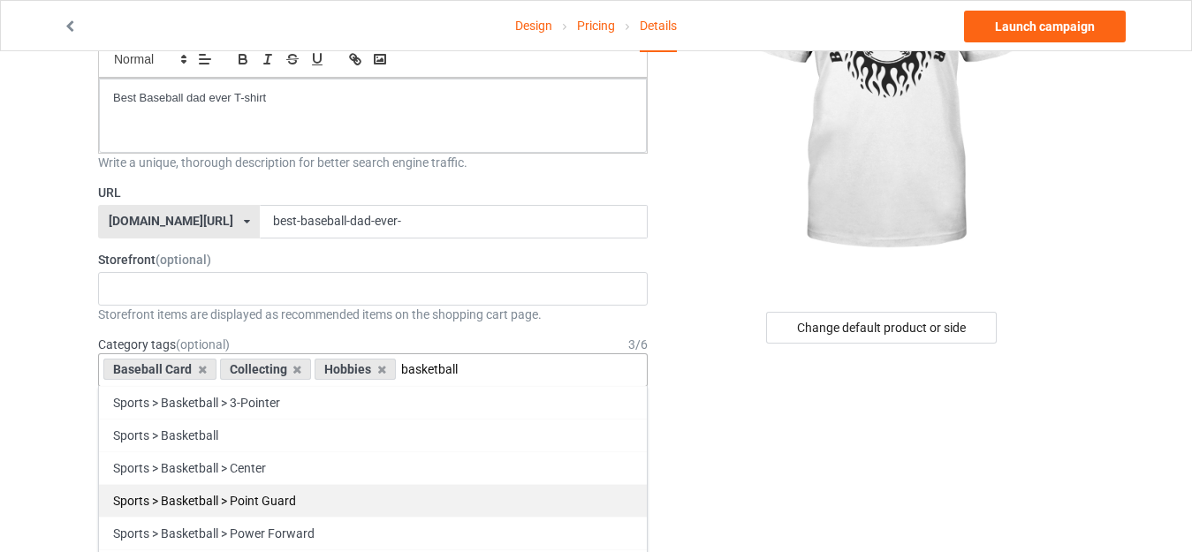
type input "basketball"
click at [512, 498] on div "Sports > Basketball > Point Guard" at bounding box center [373, 500] width 548 height 33
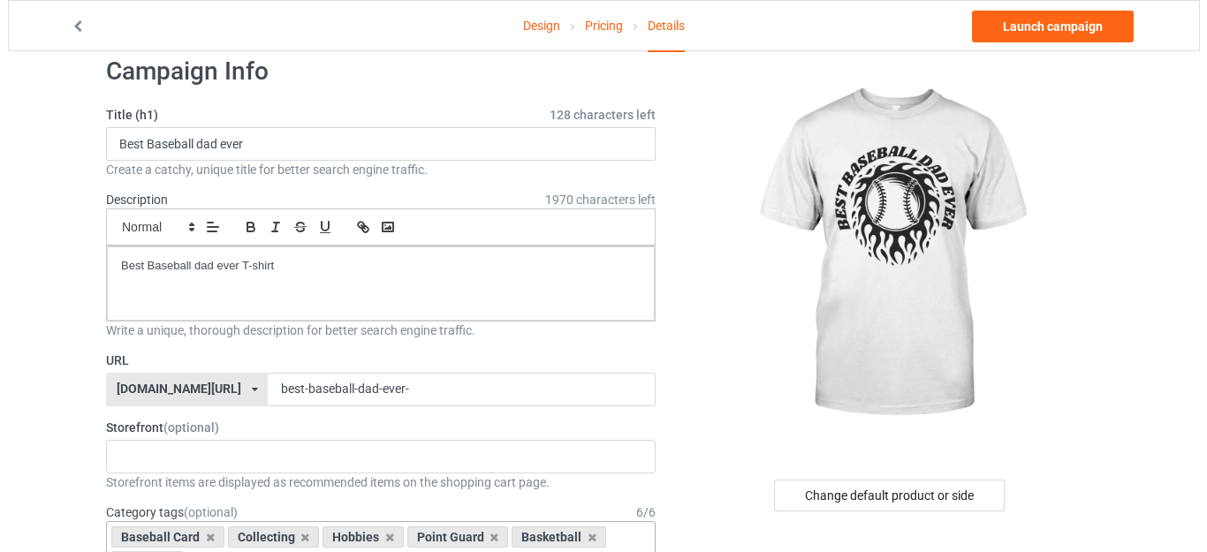
scroll to position [0, 0]
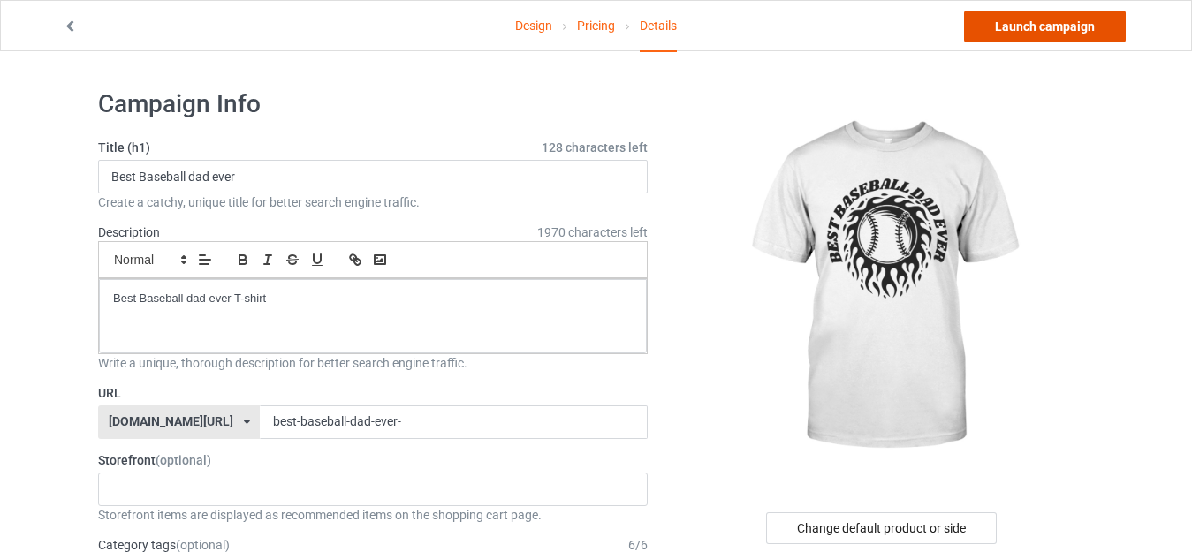
click at [1068, 20] on link "Launch campaign" at bounding box center [1045, 27] width 162 height 32
